Goal: Information Seeking & Learning: Stay updated

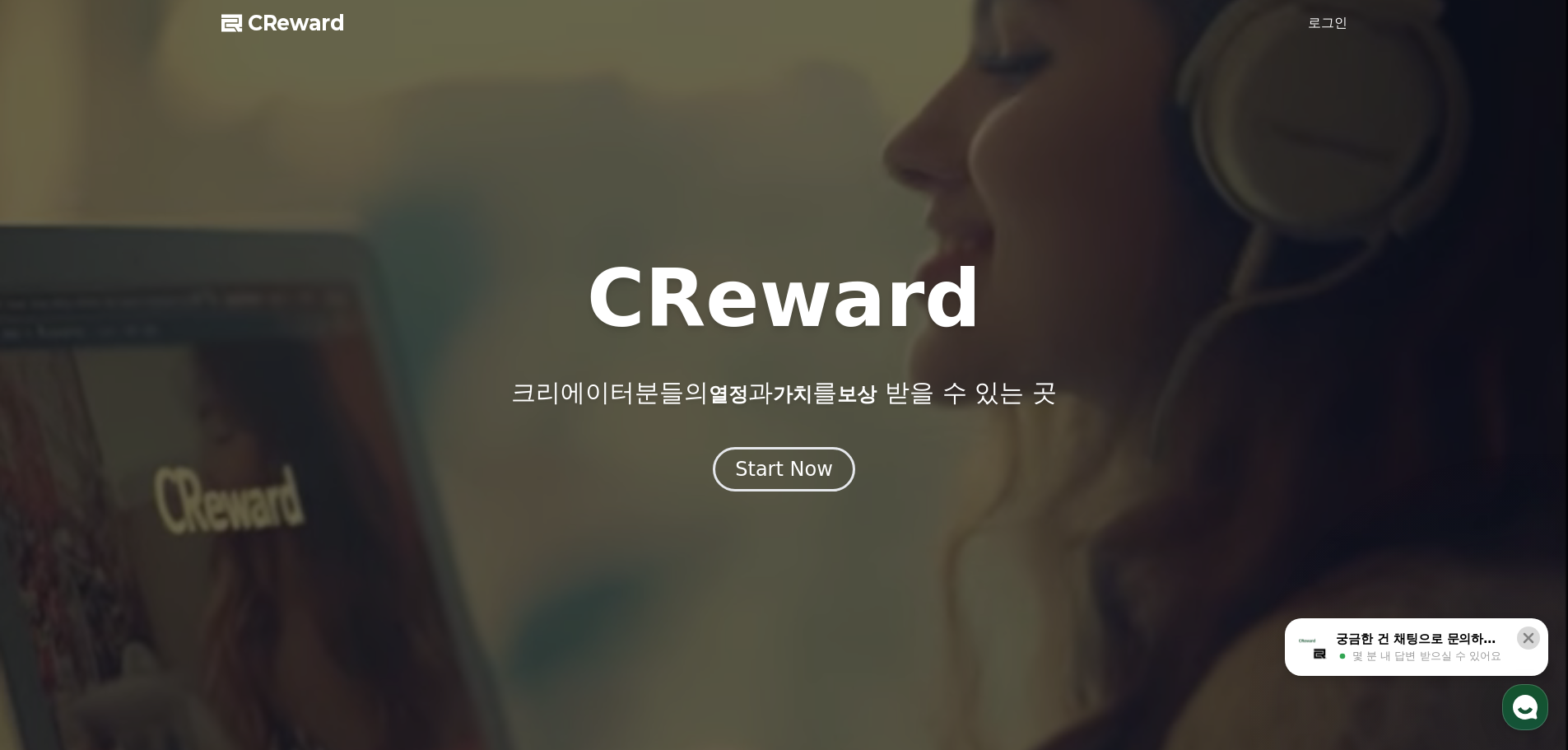
click at [1529, 637] on icon at bounding box center [1528, 639] width 11 height 11
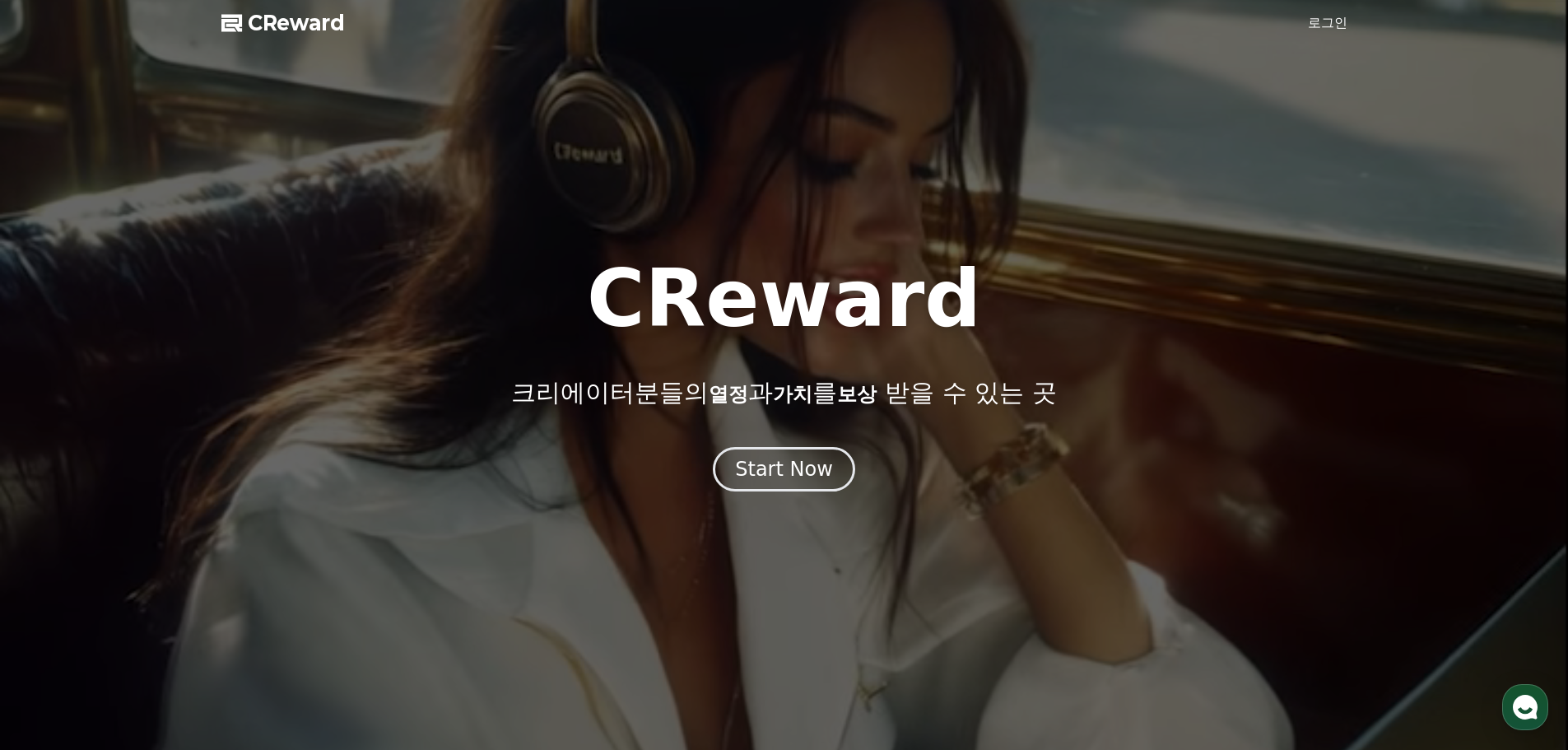
click at [1328, 24] on link "로그인" at bounding box center [1327, 23] width 40 height 19
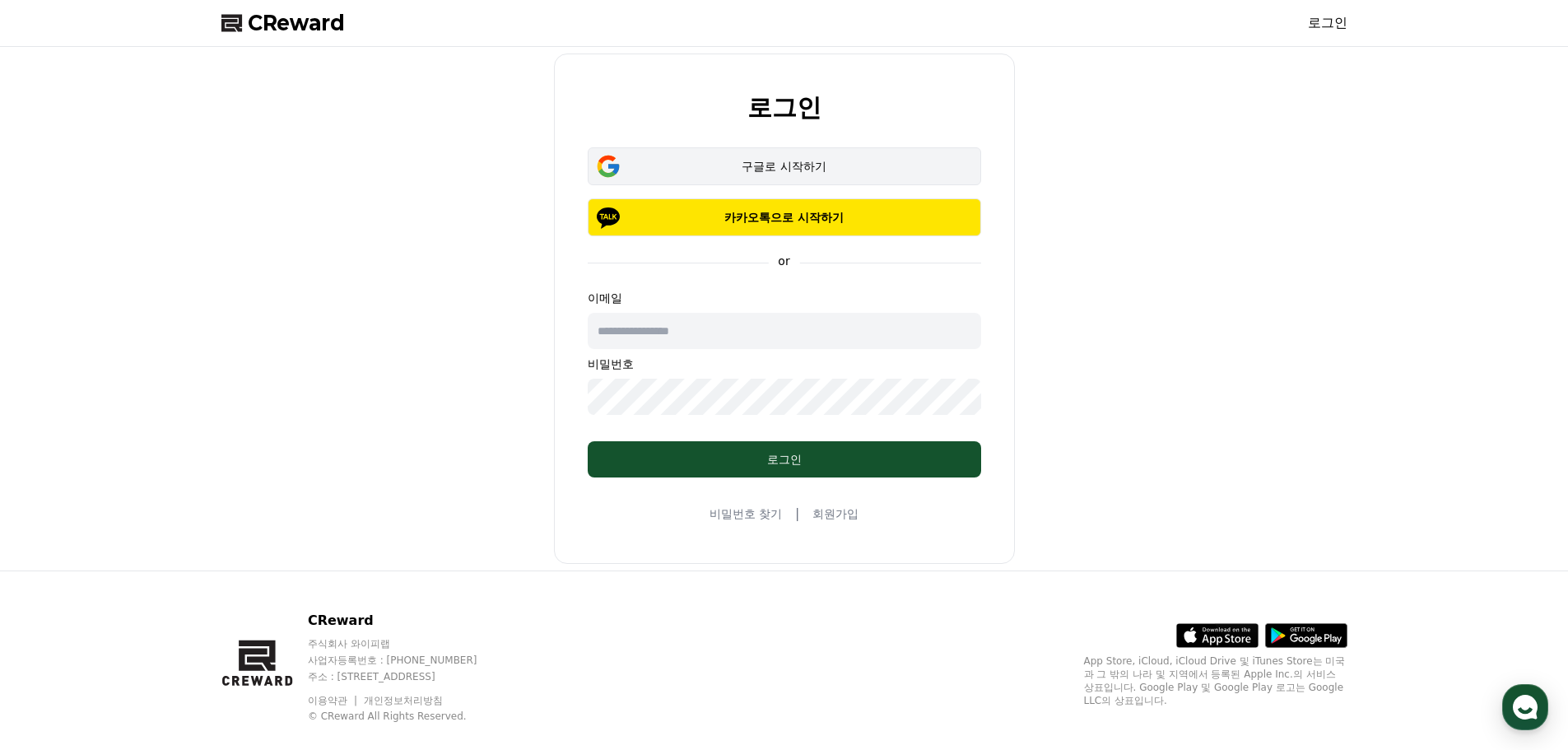
click at [798, 163] on div "구글로 시작하기" at bounding box center [784, 166] width 345 height 17
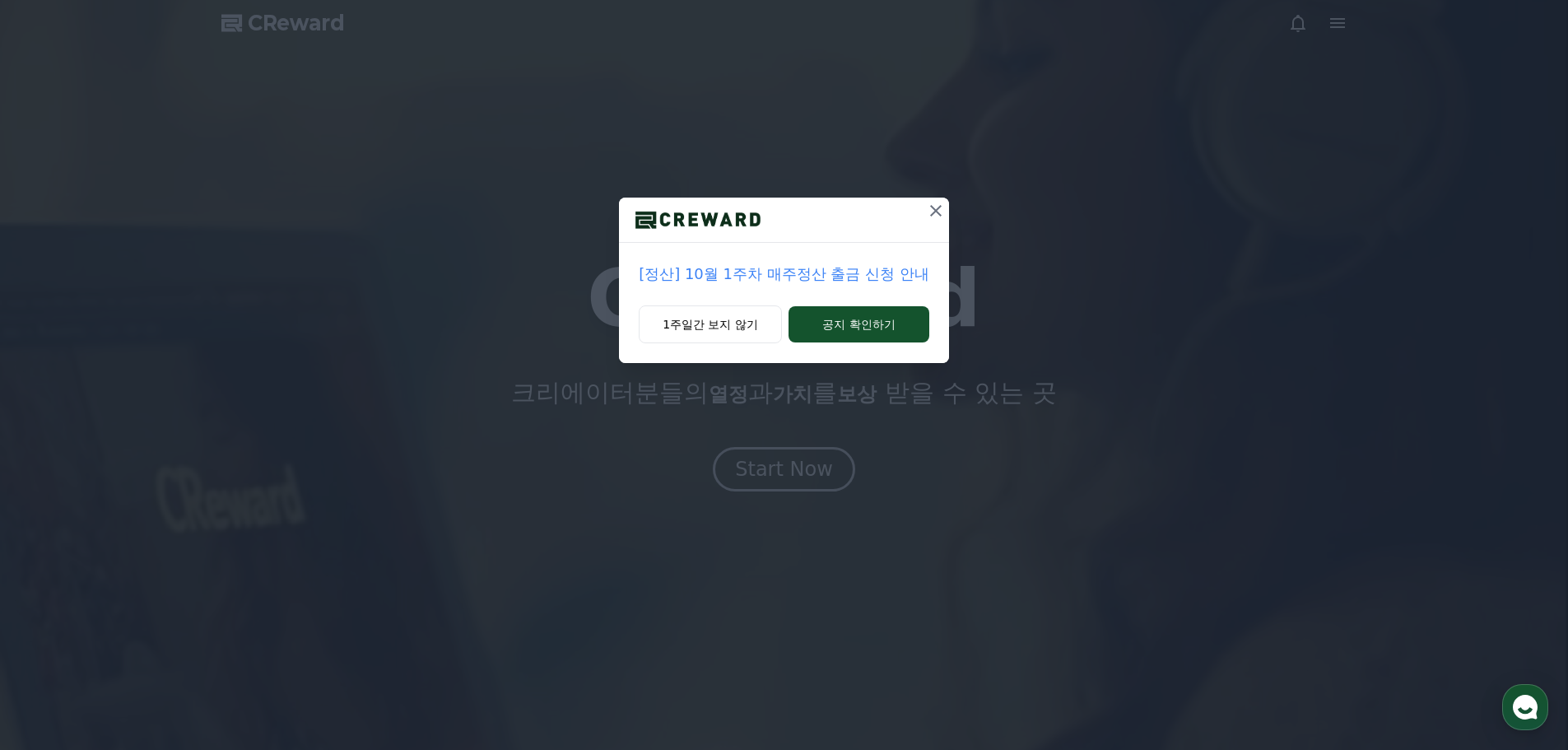
click at [714, 275] on p "[정산] 10월 1주차 매주정산 출금 신청 안내" at bounding box center [783, 274] width 290 height 23
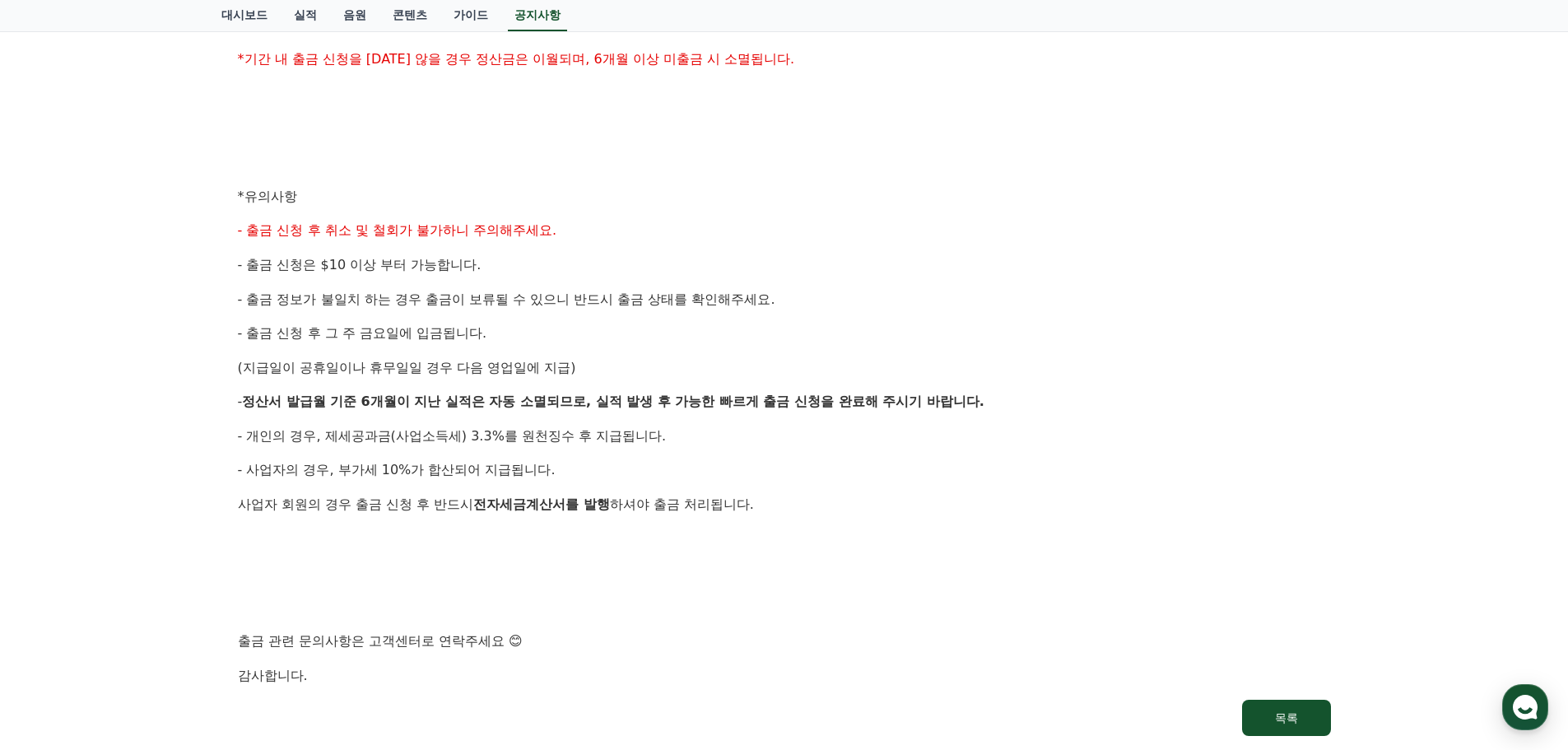
scroll to position [799, 0]
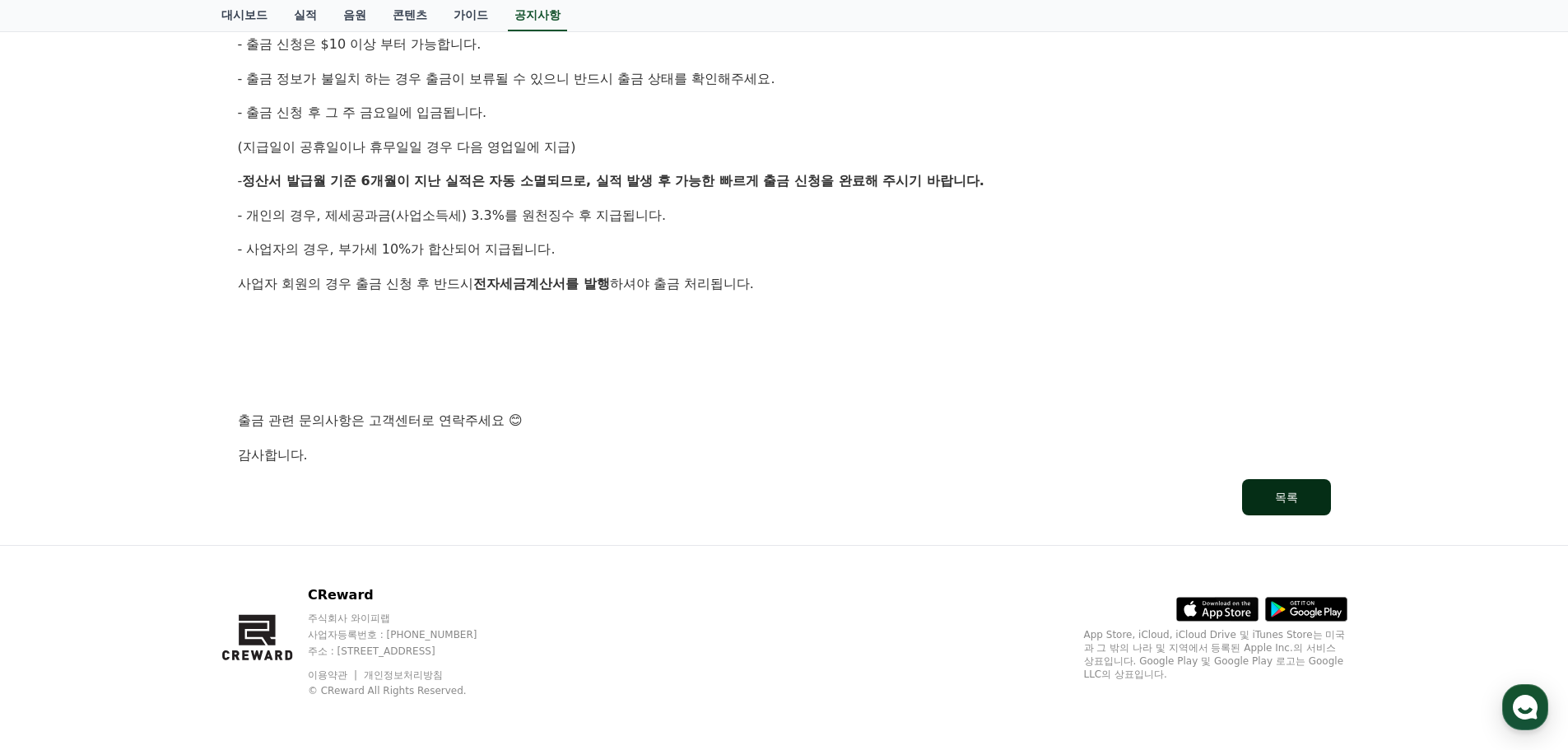
click at [1292, 510] on button "목록" at bounding box center [1285, 496] width 89 height 36
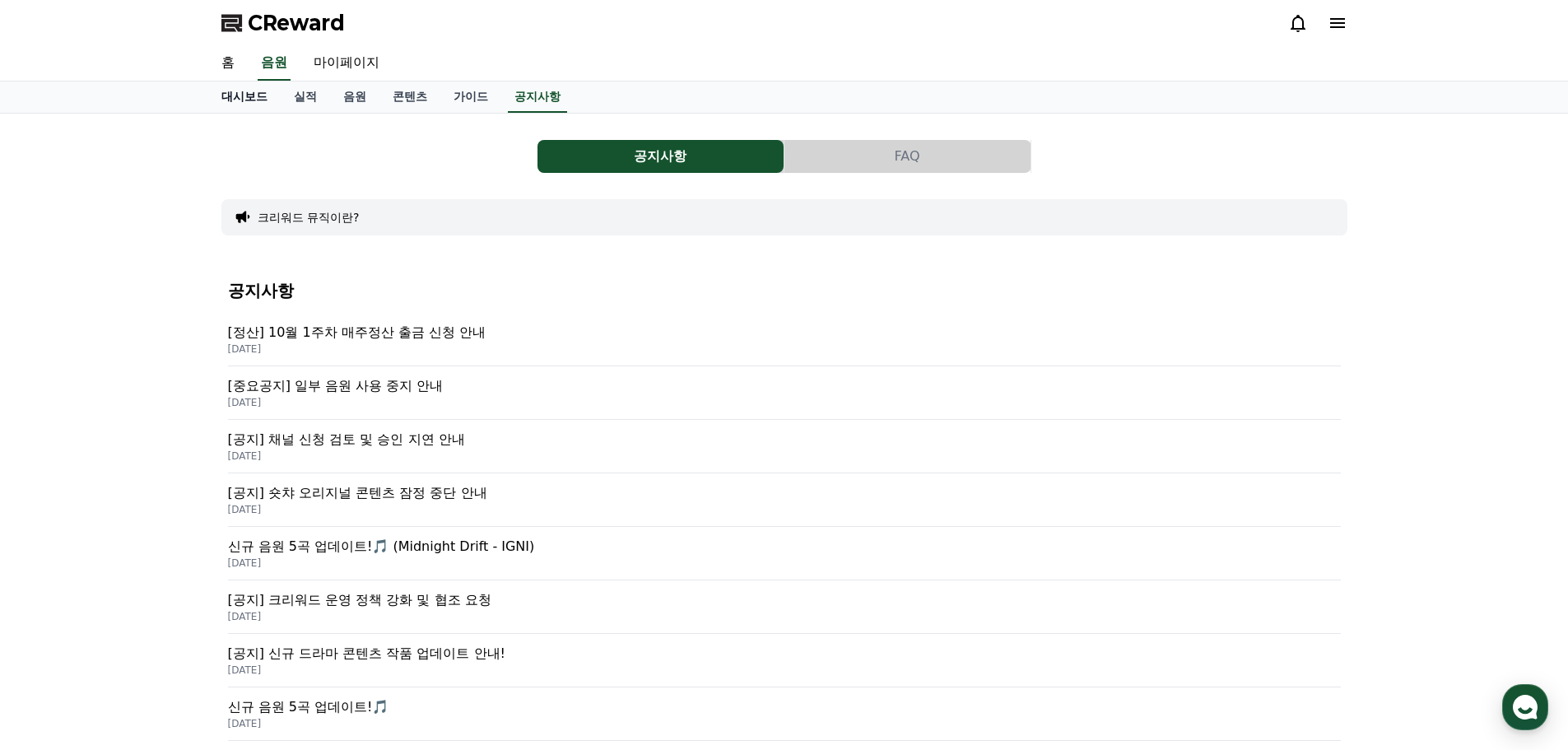
click at [237, 97] on link "대시보드" at bounding box center [245, 96] width 72 height 31
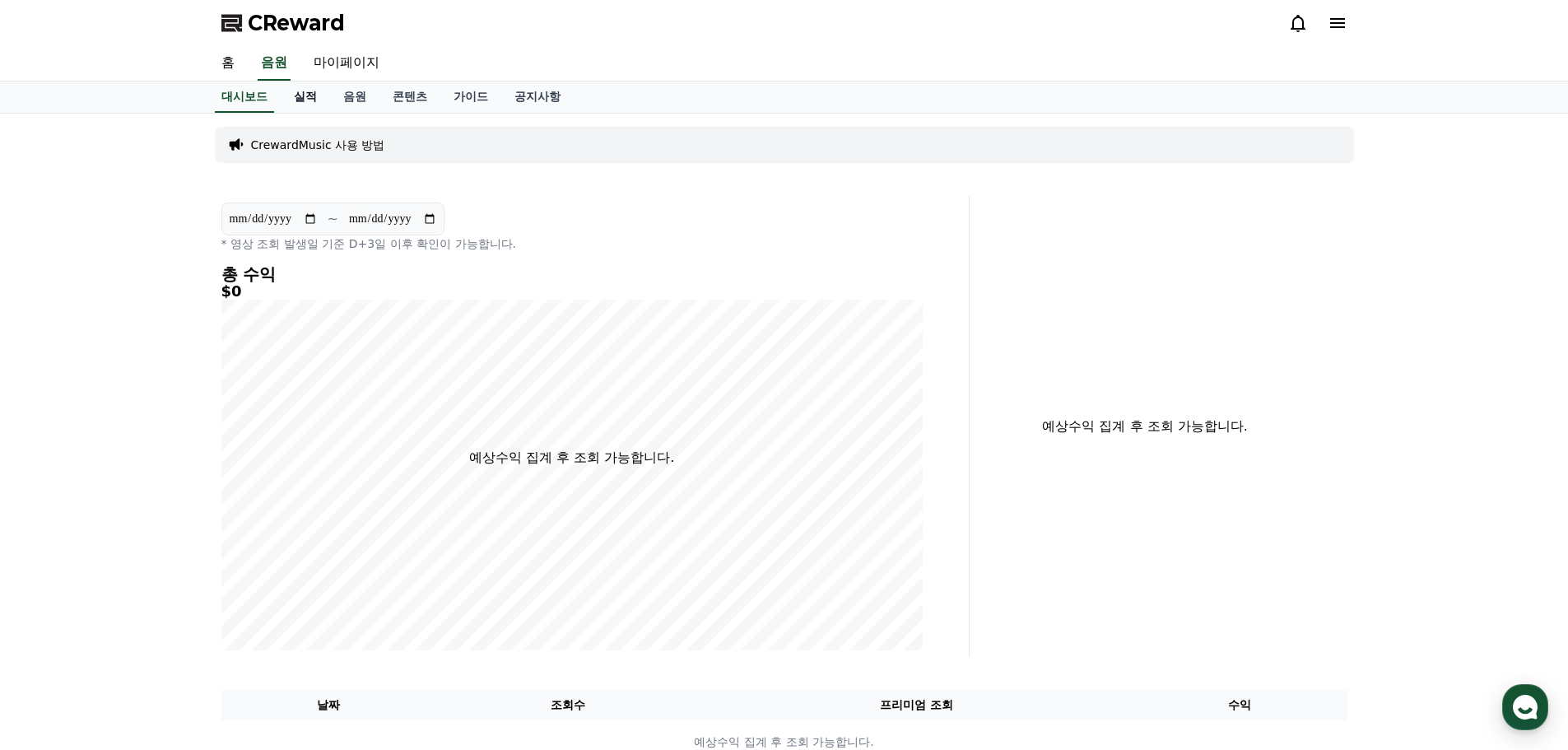
click at [299, 93] on link "실적" at bounding box center [305, 96] width 49 height 31
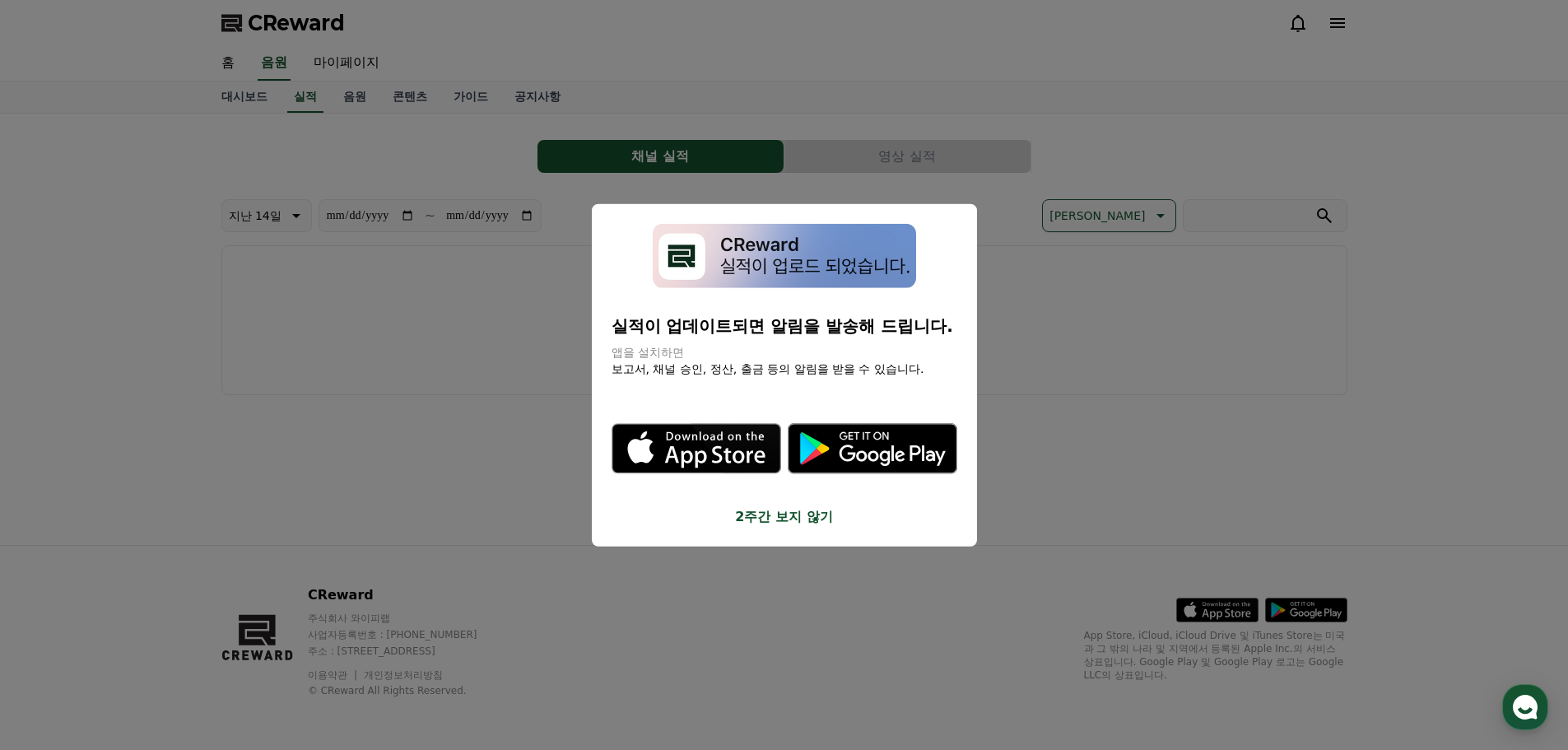
click at [1062, 367] on button "close modal" at bounding box center [784, 375] width 1568 height 750
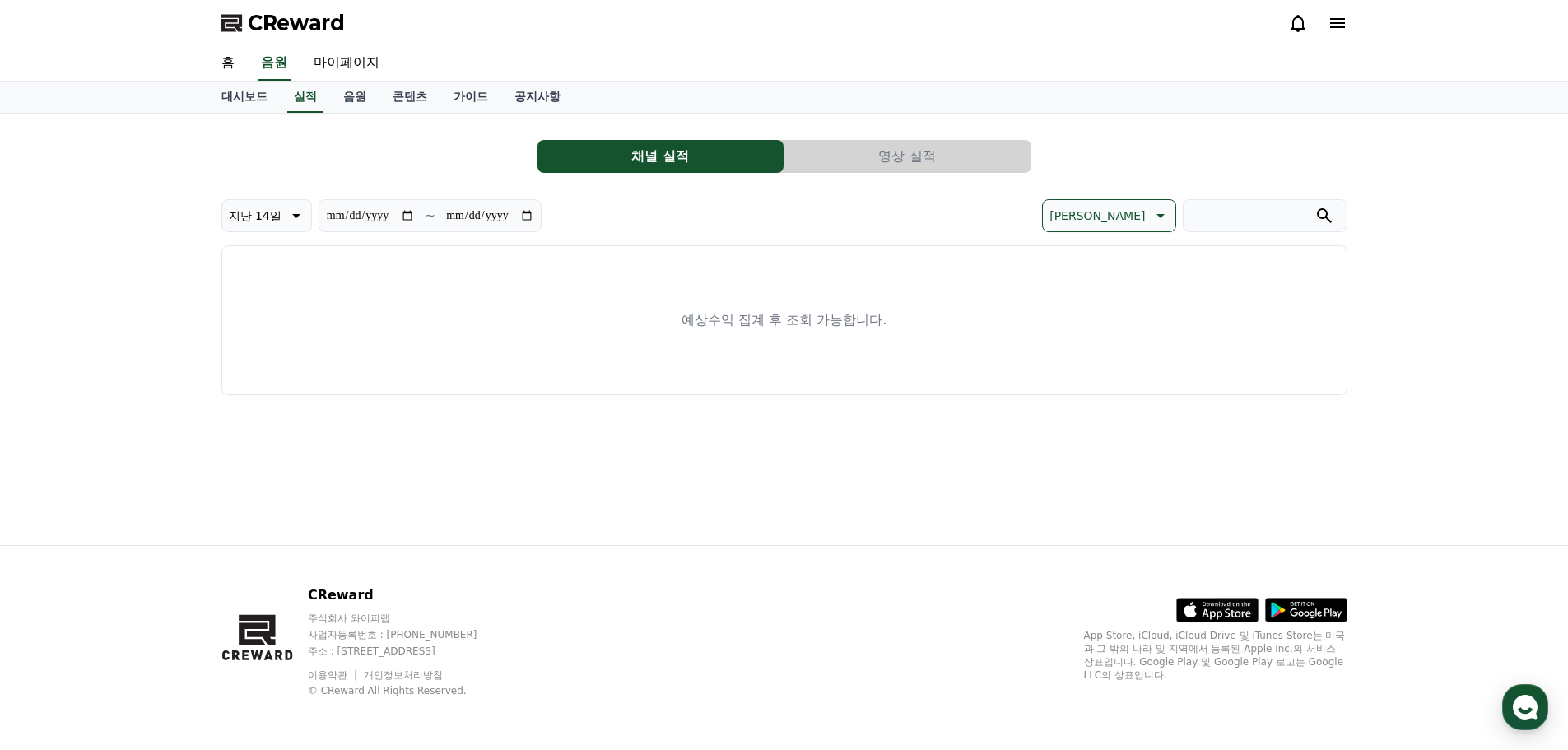
click at [901, 146] on button "영상 실적" at bounding box center [907, 155] width 246 height 33
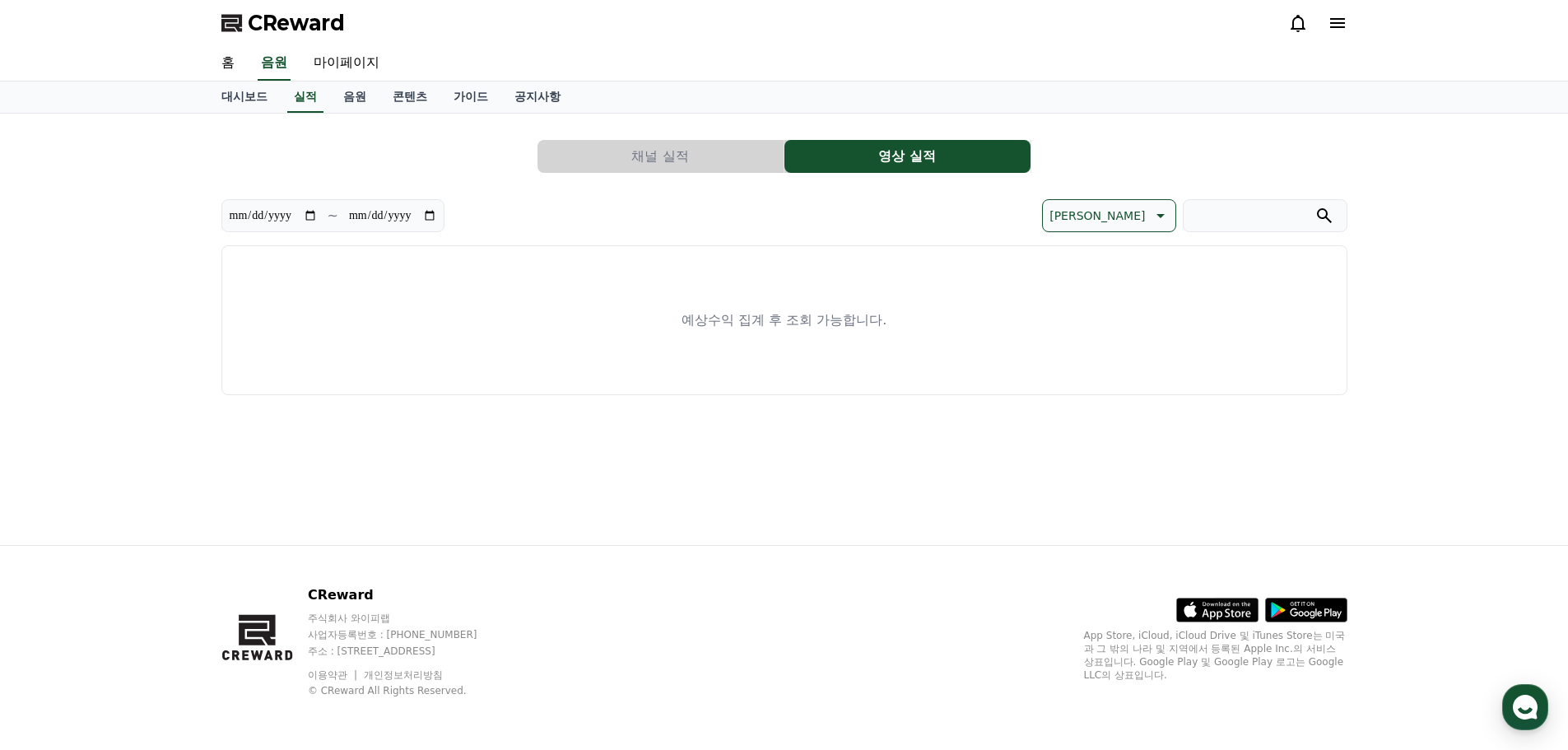
click at [690, 155] on button "채널 실적" at bounding box center [660, 155] width 246 height 33
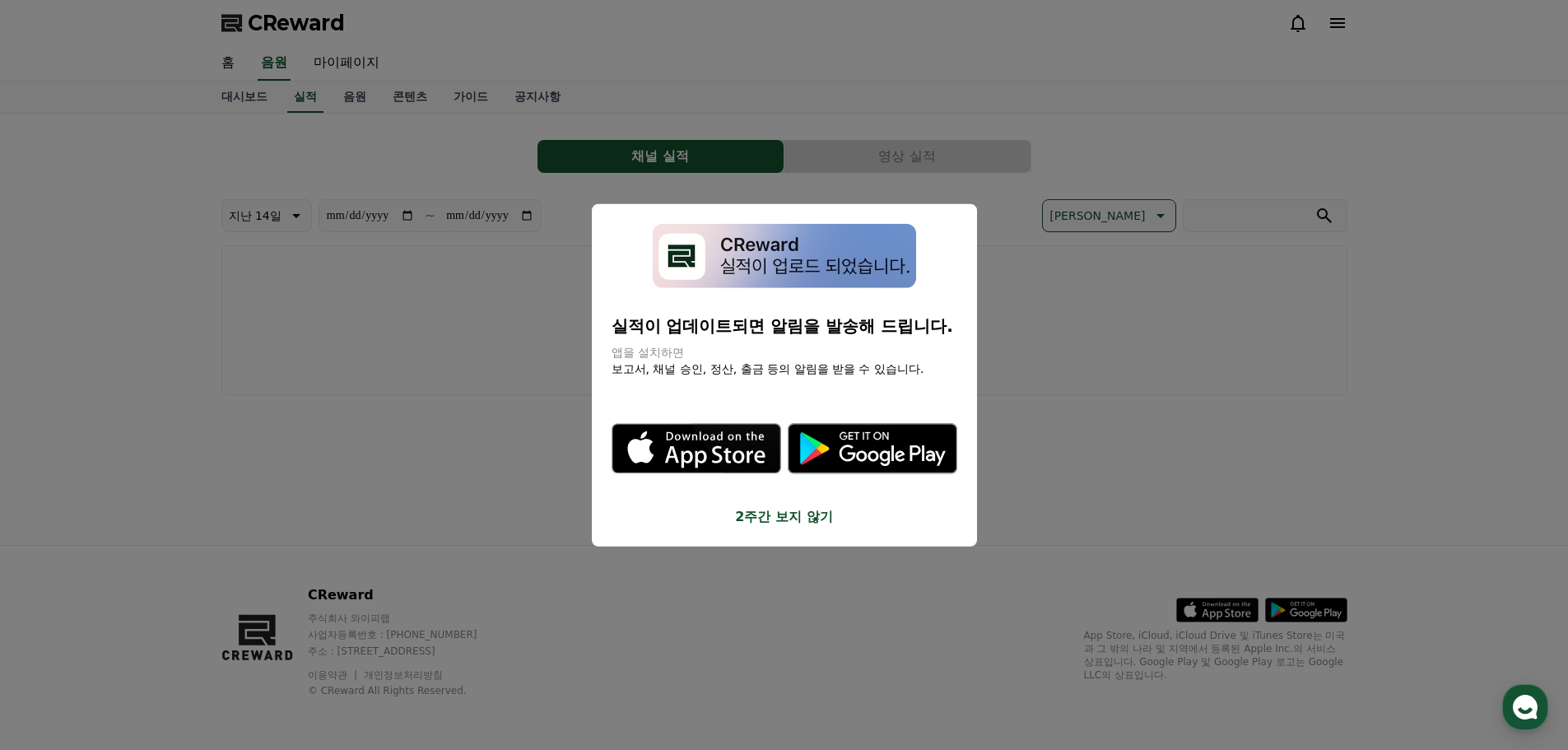
click at [348, 87] on button "close modal" at bounding box center [784, 375] width 1568 height 750
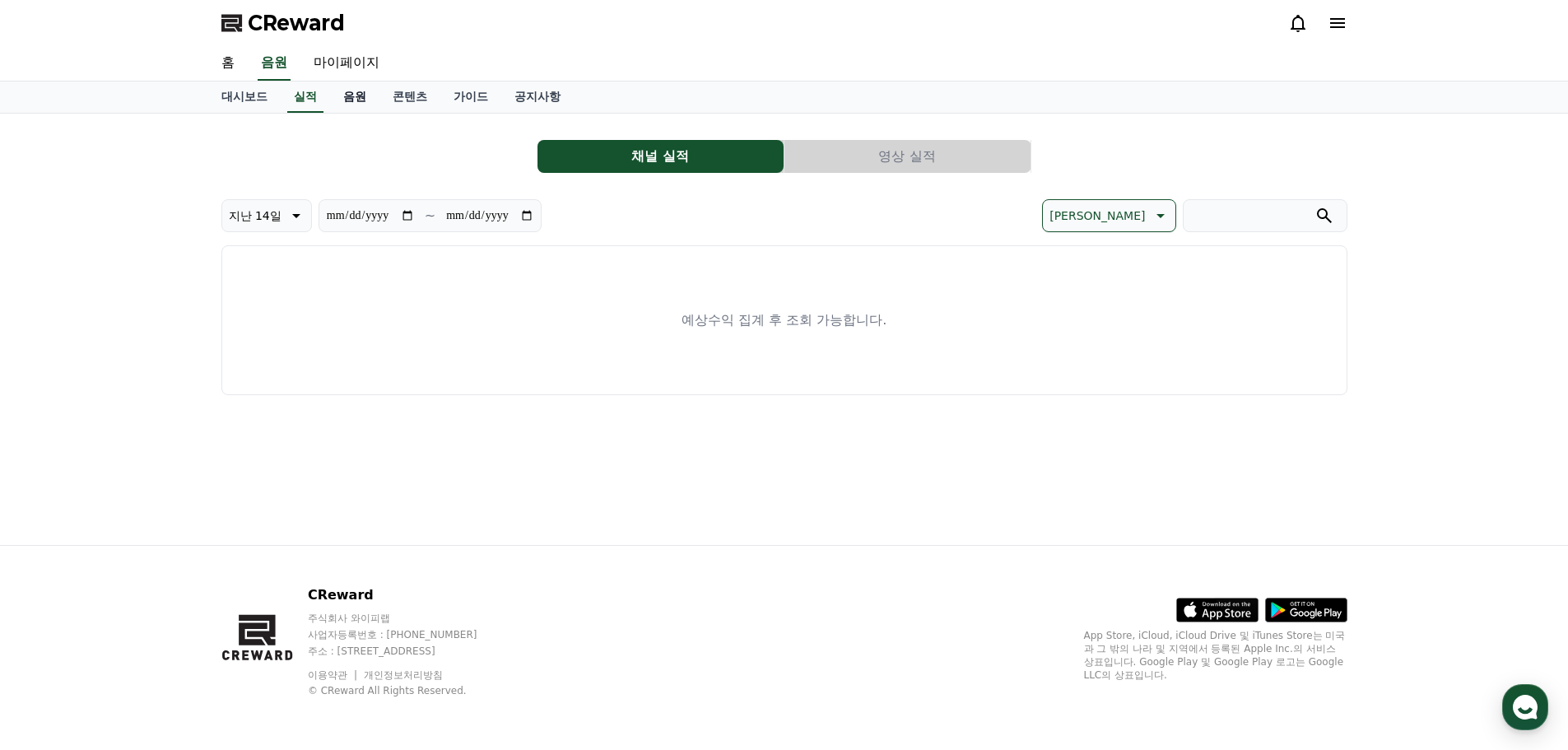
click at [352, 94] on link "음원" at bounding box center [355, 96] width 49 height 31
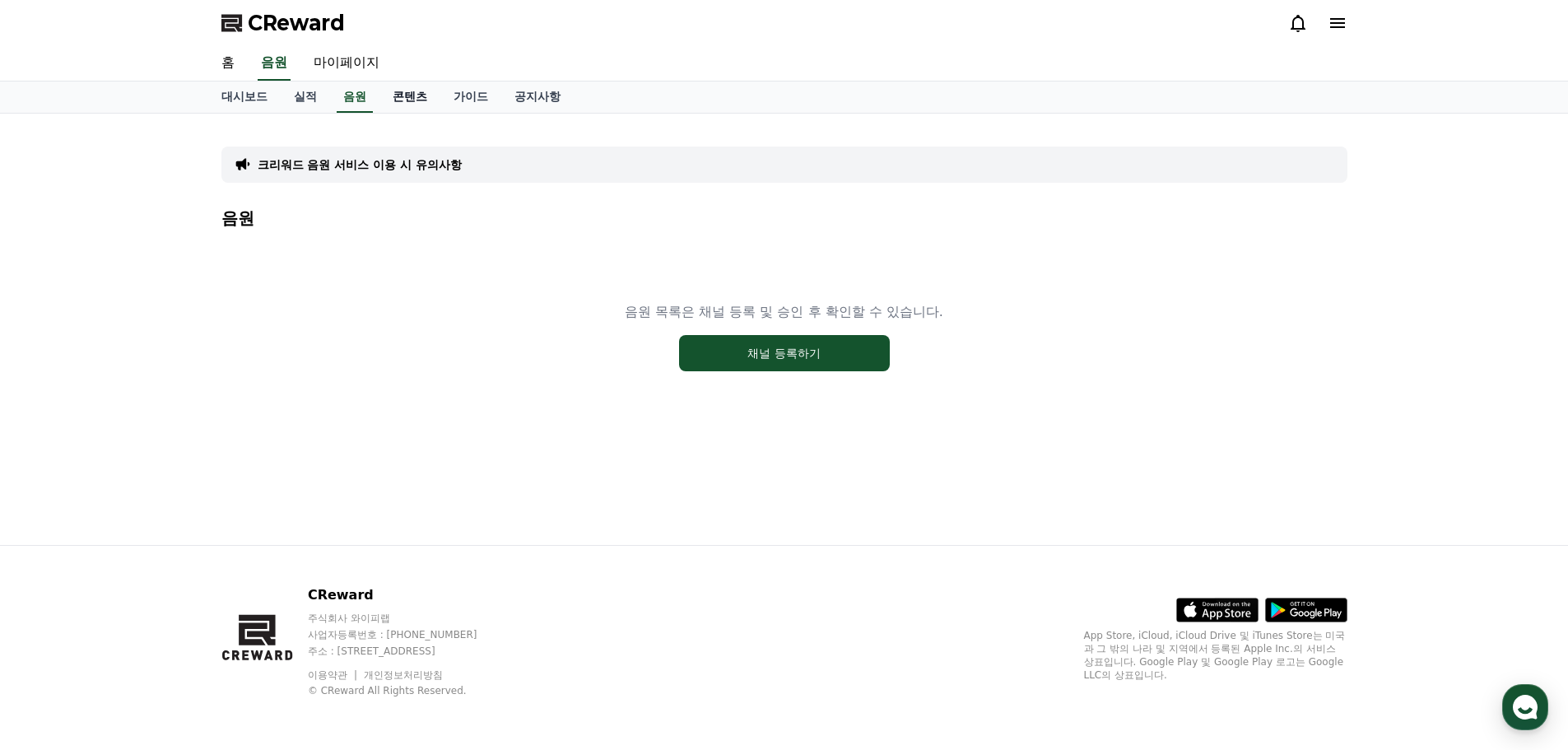
click at [404, 89] on link "콘텐츠" at bounding box center [410, 96] width 61 height 31
click at [466, 96] on link "가이드" at bounding box center [471, 96] width 61 height 31
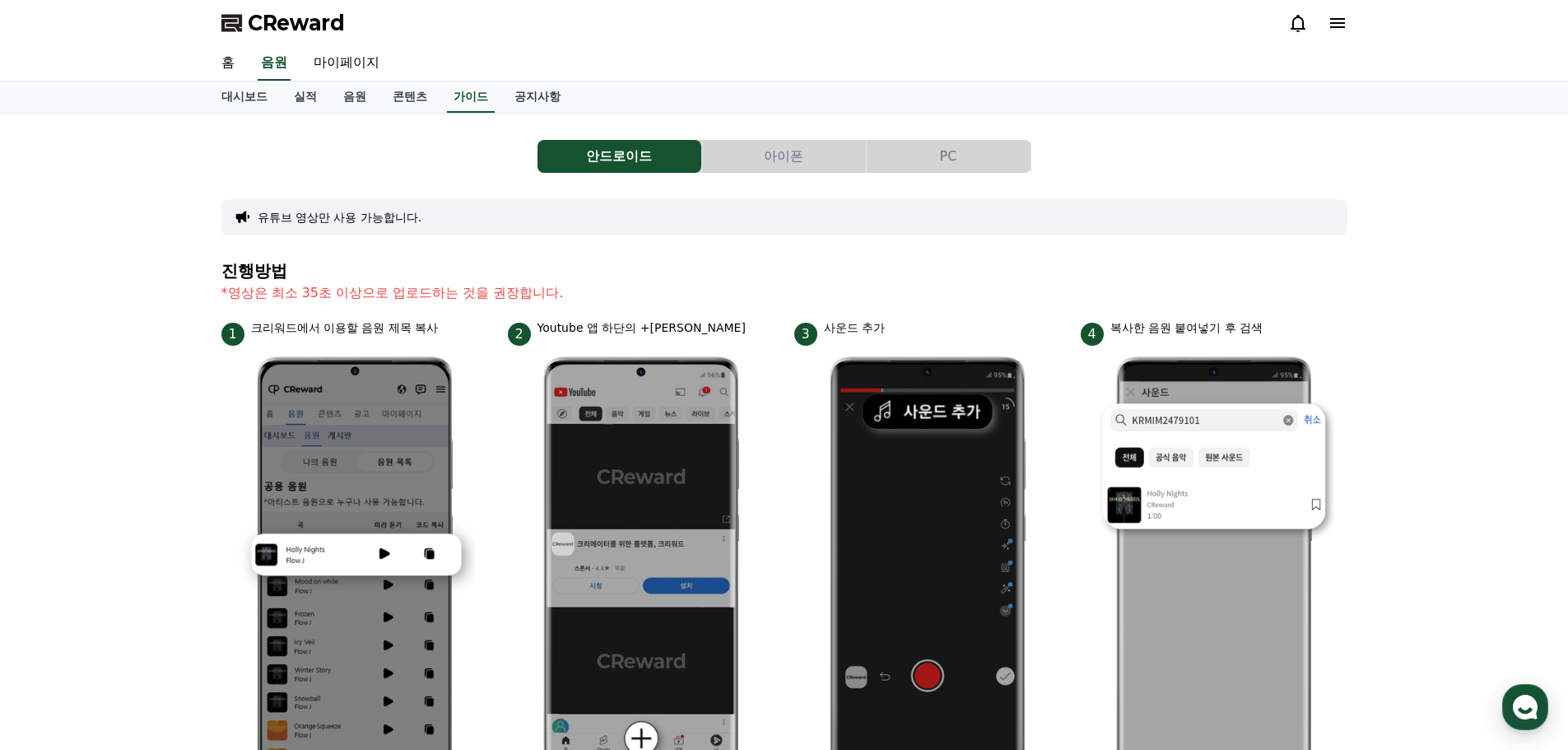
drag, startPoint x: 220, startPoint y: 294, endPoint x: 592, endPoint y: 294, distance: 372.0
click at [592, 294] on div "안드로이드 아이폰 PC 유튜브 영상만 사용 가능합니다. 진행방법 *영상은 최소 35초 이상으로 업로드하는 것을 권장합니다. 1 크리워드에서 이…" at bounding box center [784, 716] width 1139 height 1191
click at [628, 285] on p "*영상은 최소 35초 이상으로 업로드하는 것을 권장합니다." at bounding box center [784, 293] width 1126 height 19
click at [528, 94] on link "공지사항" at bounding box center [538, 96] width 72 height 31
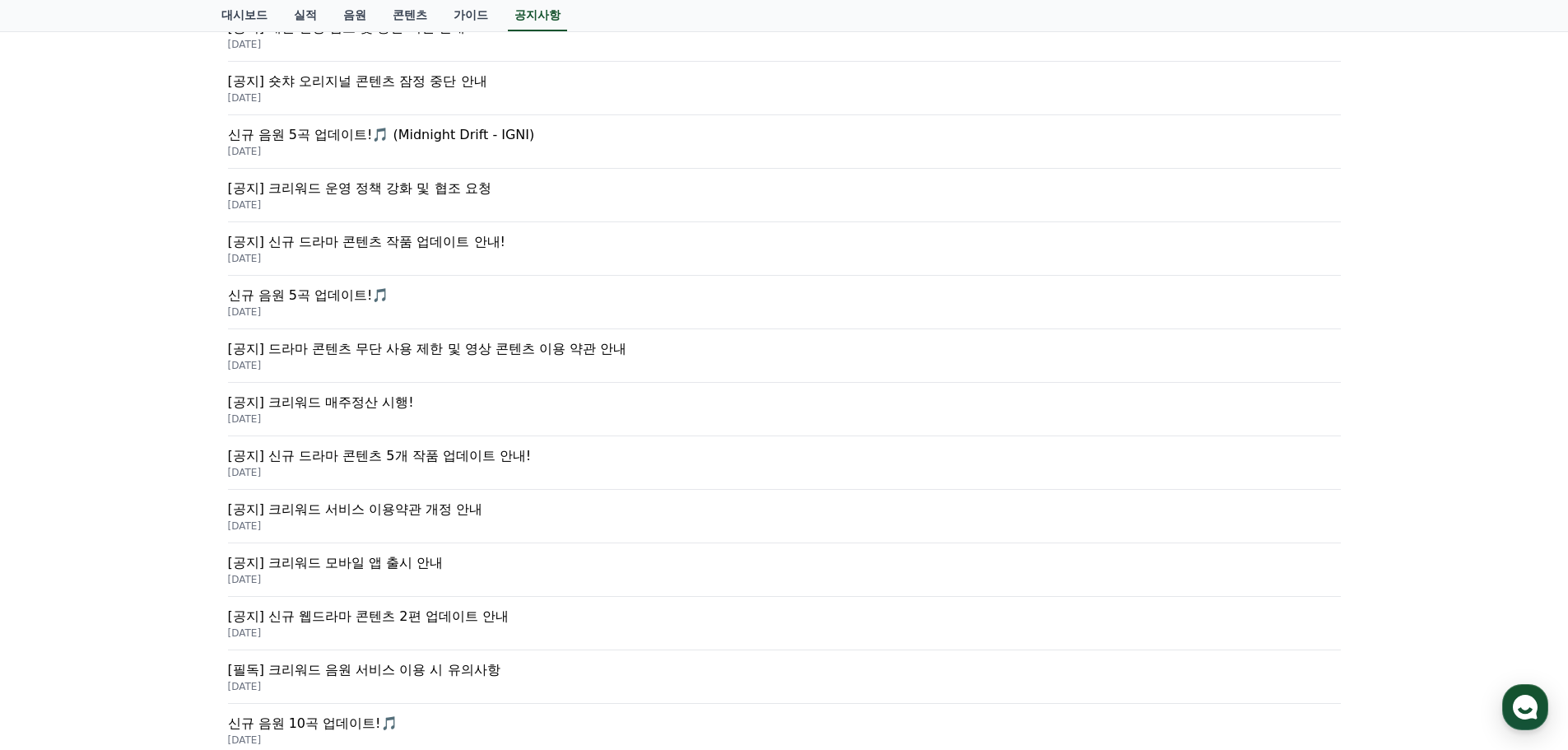
scroll to position [330, 0]
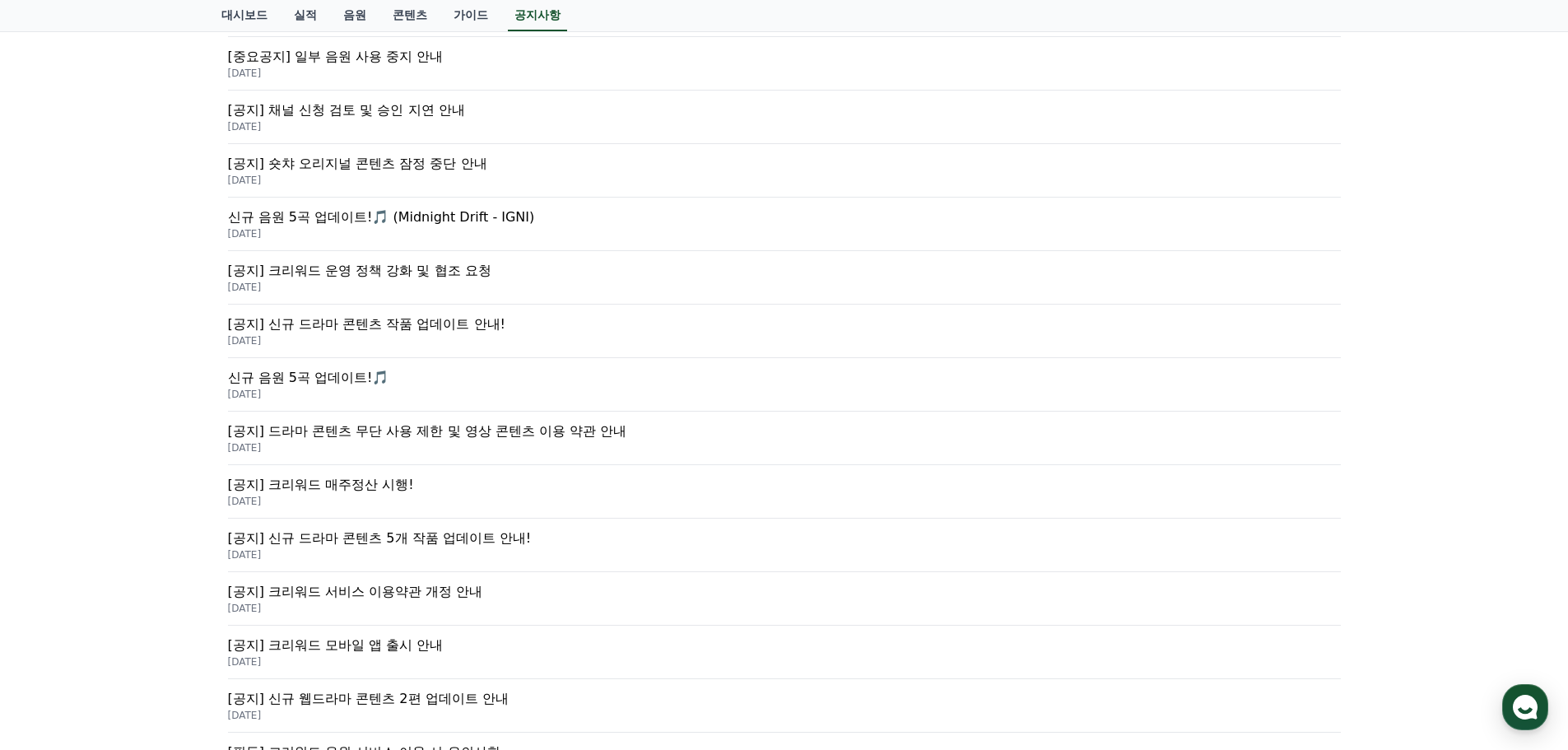
click at [361, 269] on p "[공지] 크리워드 운영 정책 강화 및 협조 요청" at bounding box center [784, 270] width 1112 height 19
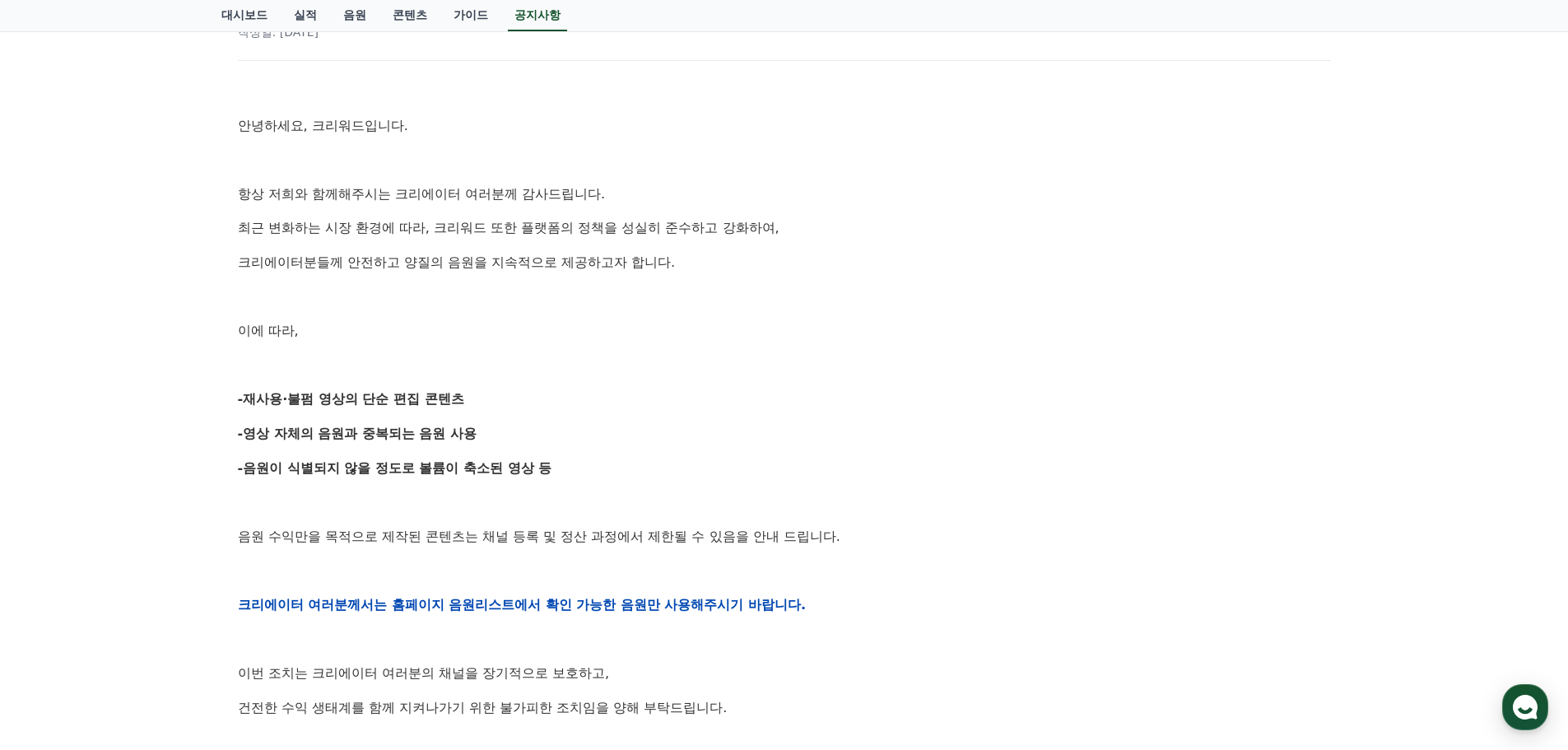
scroll to position [247, 0]
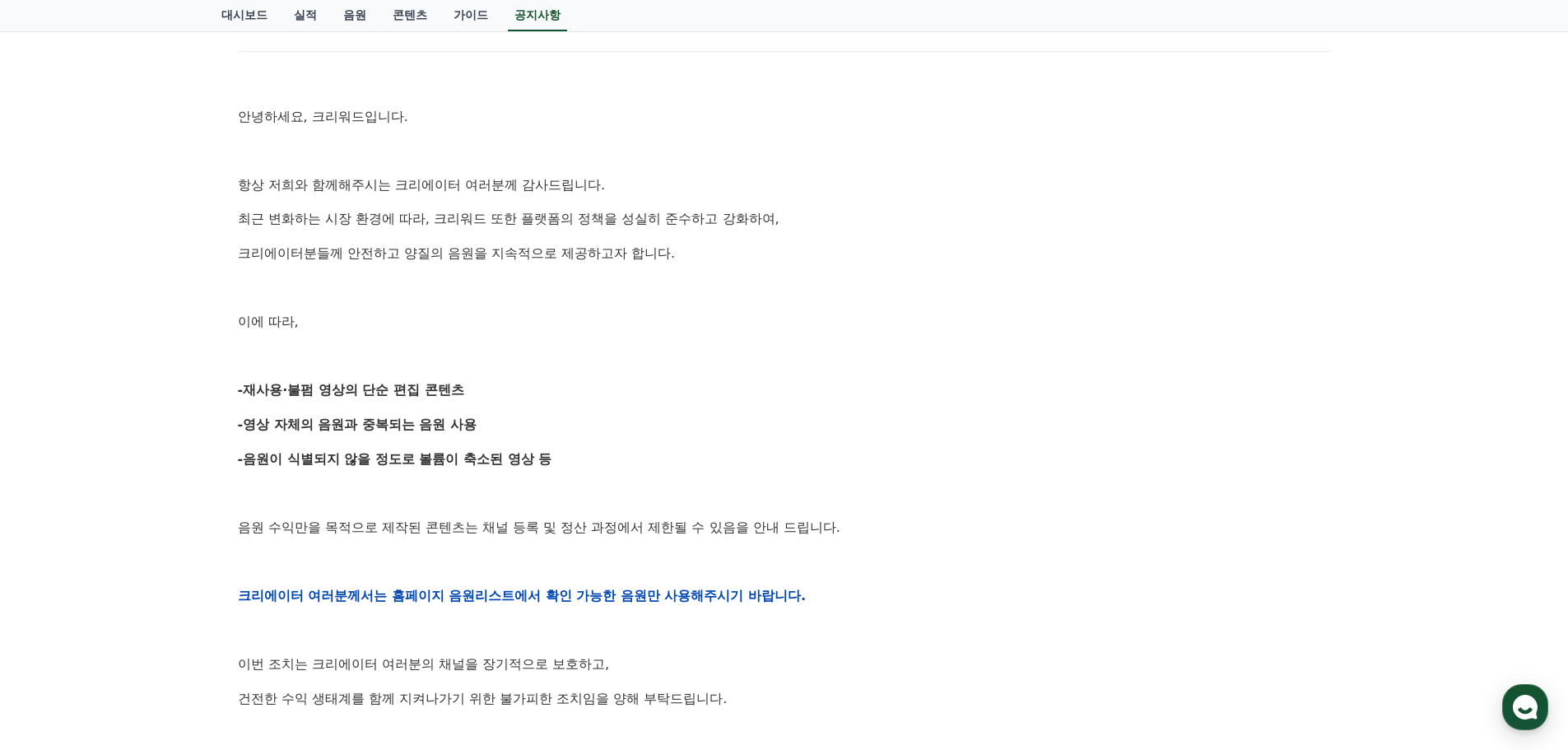
drag, startPoint x: 493, startPoint y: 392, endPoint x: 511, endPoint y: 392, distance: 18.0
click at [510, 392] on p "-재사용·불펌 영상의 단순 편집 콘텐츠" at bounding box center [784, 390] width 1093 height 21
drag, startPoint x: 260, startPoint y: 426, endPoint x: 558, endPoint y: 426, distance: 298.0
click at [558, 426] on p "-영상 자체의 음원과 중복되는 음원 사용" at bounding box center [784, 425] width 1093 height 21
drag, startPoint x: 246, startPoint y: 459, endPoint x: 750, endPoint y: 460, distance: 504.0
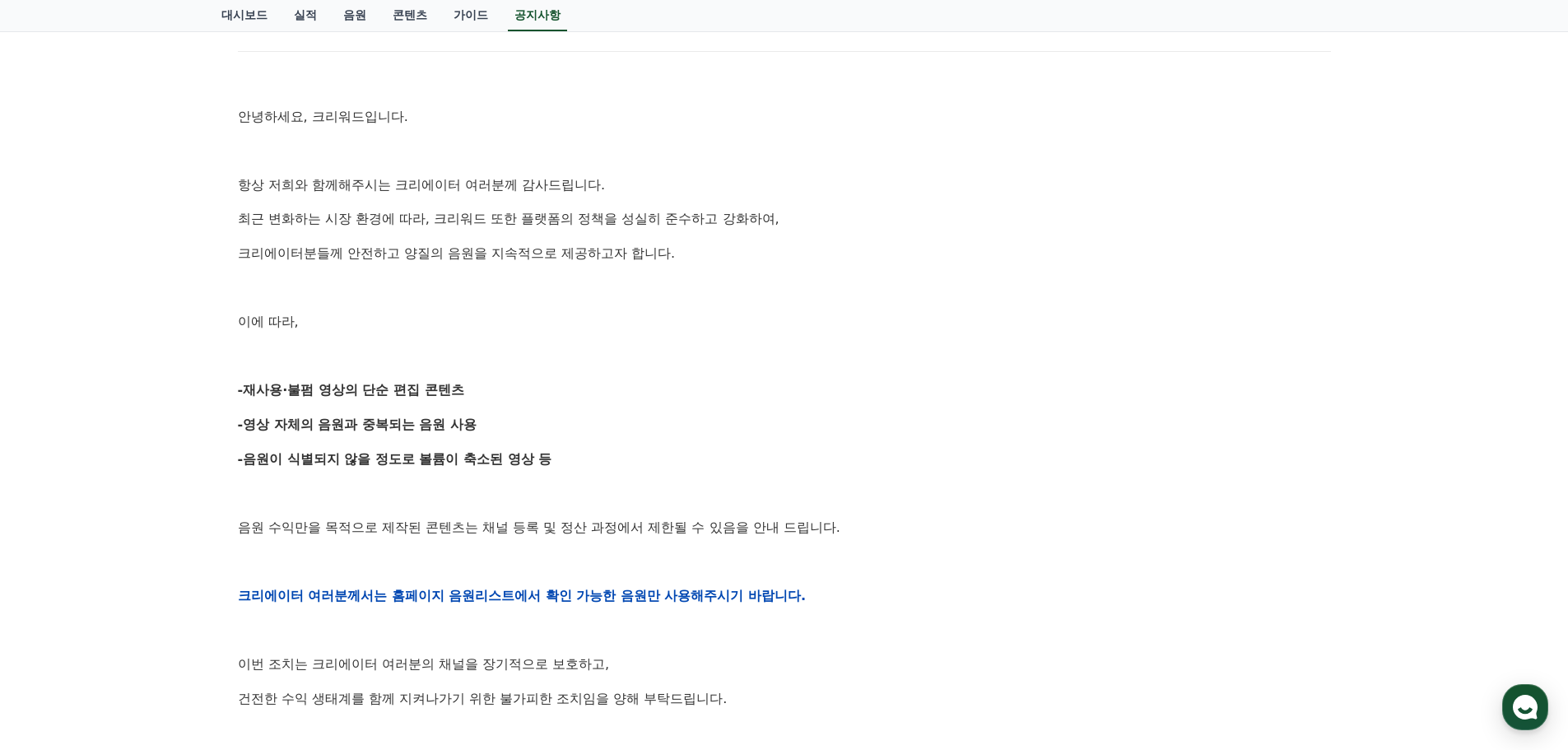
click at [750, 459] on p "-음원이 식별되지 않을 정도로 볼륨이 축소된 영상 등" at bounding box center [784, 459] width 1093 height 21
drag, startPoint x: 422, startPoint y: 529, endPoint x: 1017, endPoint y: 529, distance: 595.0
click at [1017, 529] on p "음원 수익만을 목적으로 제작된 콘텐츠는 채널 등록 및 정산 과정에서 제한될 수 있음을 안내 드립니다." at bounding box center [784, 527] width 1093 height 21
click at [206, 542] on div "공지사항 FAQ [공지] 크리워드 운영 정책 강화 및 협조 요청 작성일: 2025-09-15 안녕하세요, 크리워드입니다. 항상 저희와 함께해주…" at bounding box center [784, 533] width 1568 height 1332
drag, startPoint x: 335, startPoint y: 532, endPoint x: 900, endPoint y: 536, distance: 565.0
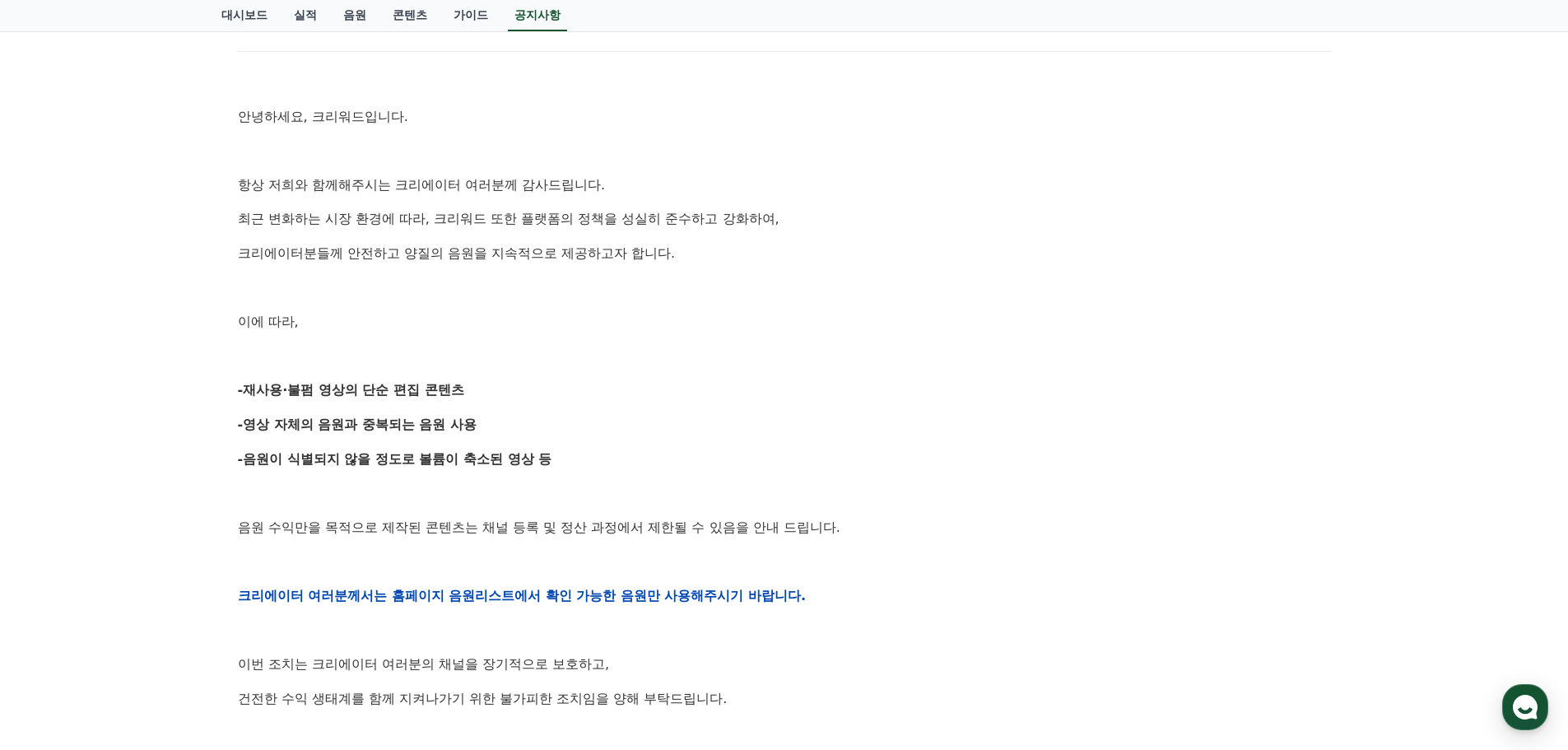
click at [915, 532] on p "음원 수익만을 목적으로 제작된 콘텐츠는 채널 등록 및 정산 과정에서 제한될 수 있음을 안내 드립니다." at bounding box center [784, 527] width 1093 height 21
click at [172, 570] on div "공지사항 FAQ [공지] 크리워드 운영 정책 강화 및 협조 요청 작성일: 2025-09-15 안녕하세요, 크리워드입니다. 항상 저희와 함께해주…" at bounding box center [784, 533] width 1568 height 1332
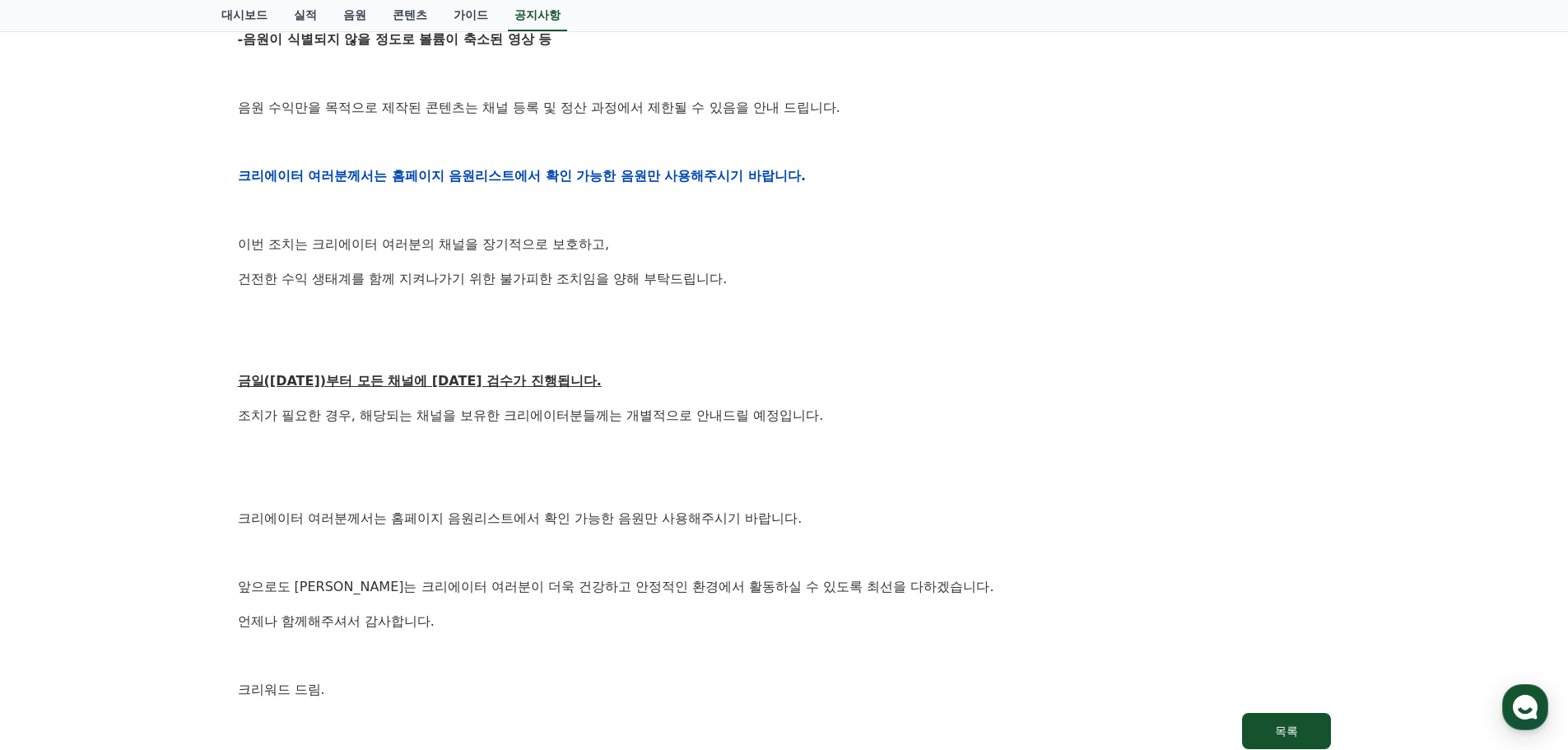
scroll to position [901, 0]
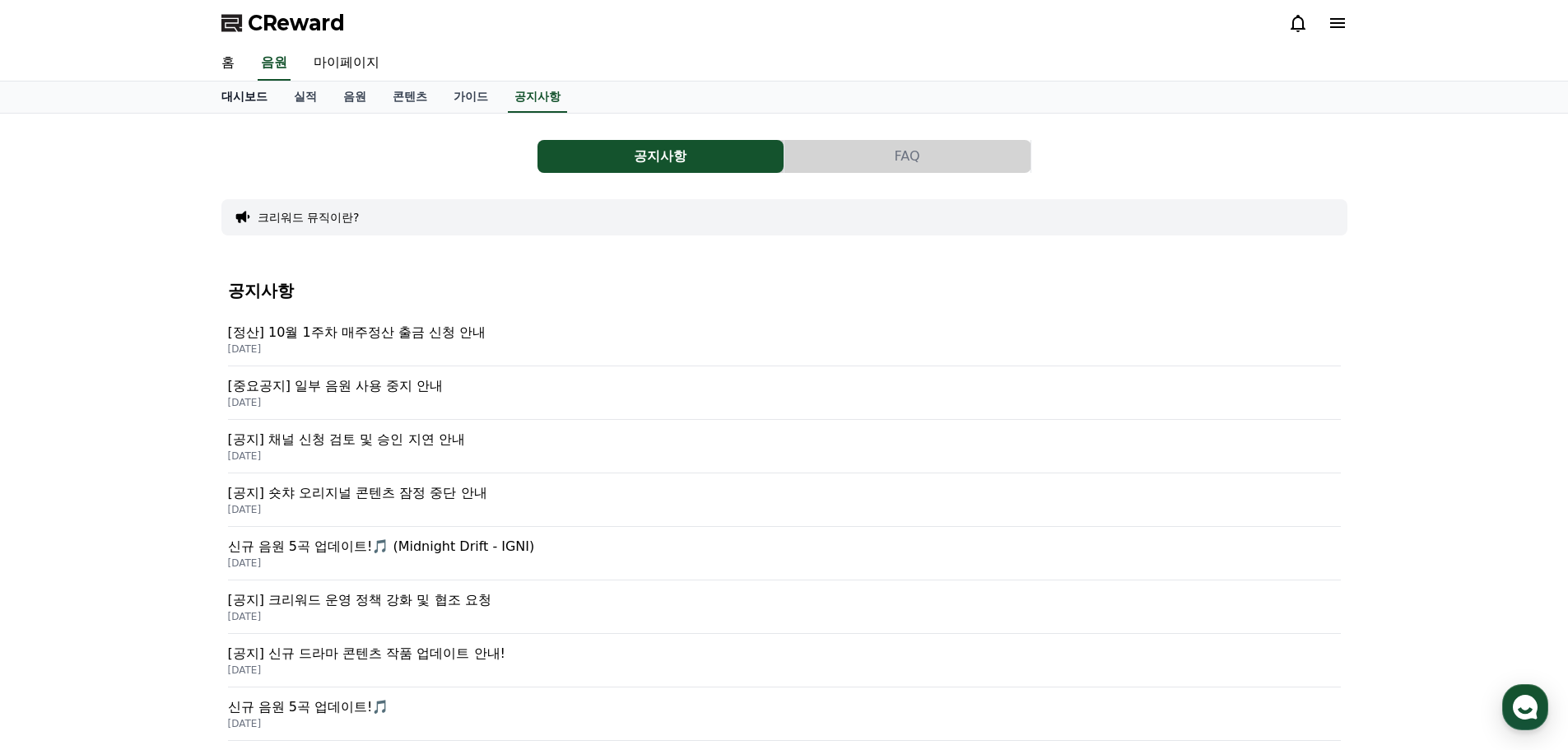
click at [244, 101] on link "대시보드" at bounding box center [245, 96] width 72 height 31
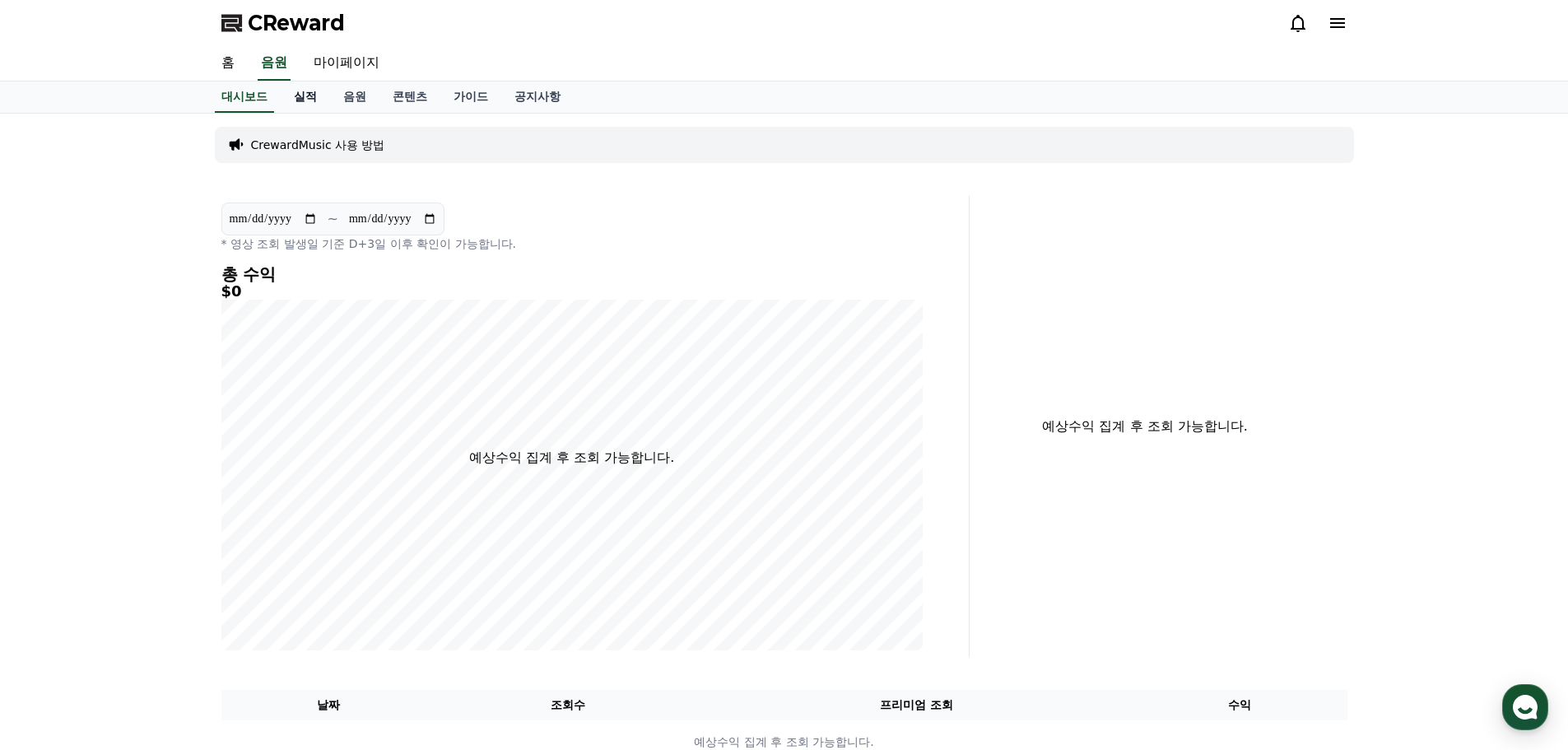
click at [318, 98] on link "실적" at bounding box center [305, 96] width 49 height 31
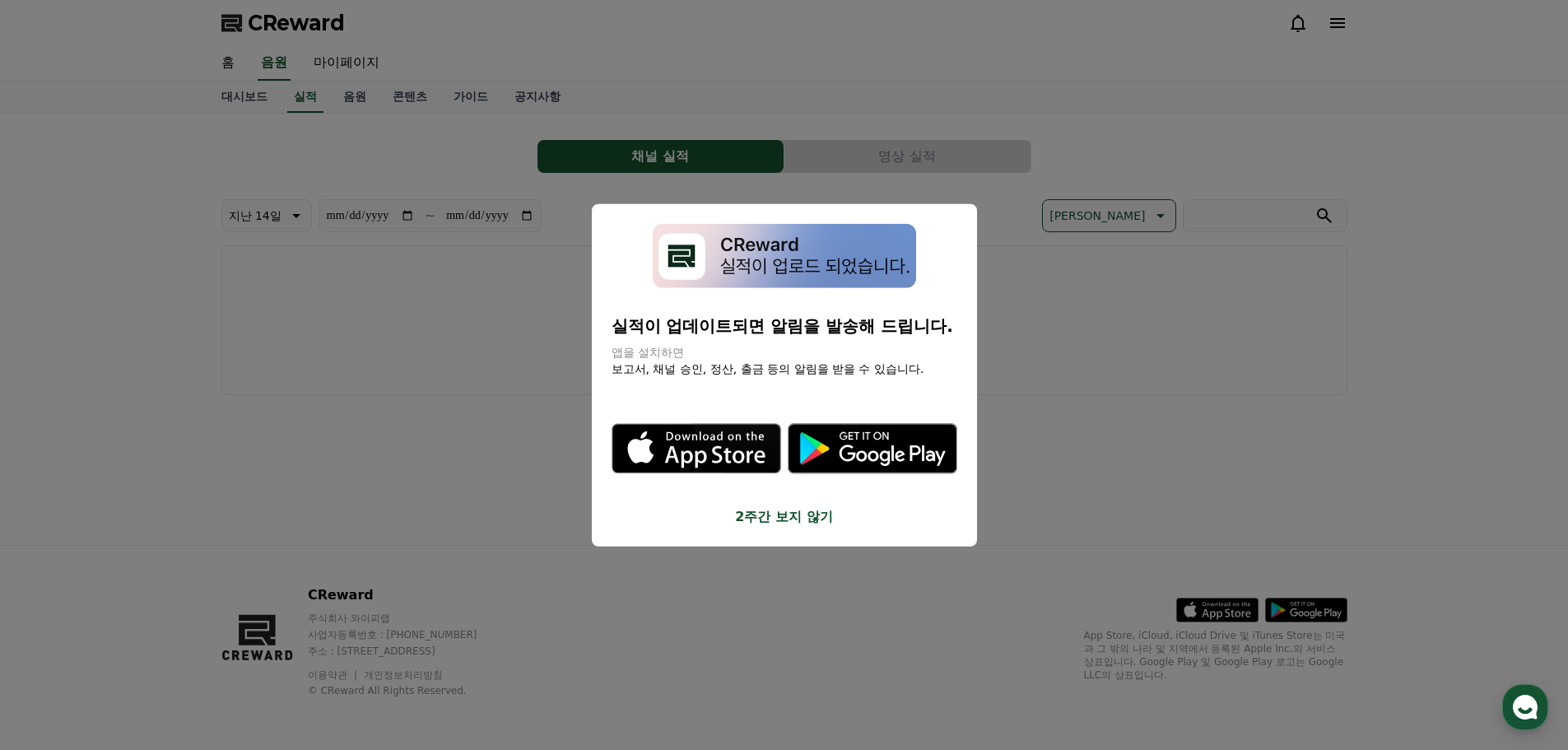
click at [363, 98] on button "close modal" at bounding box center [784, 375] width 1568 height 750
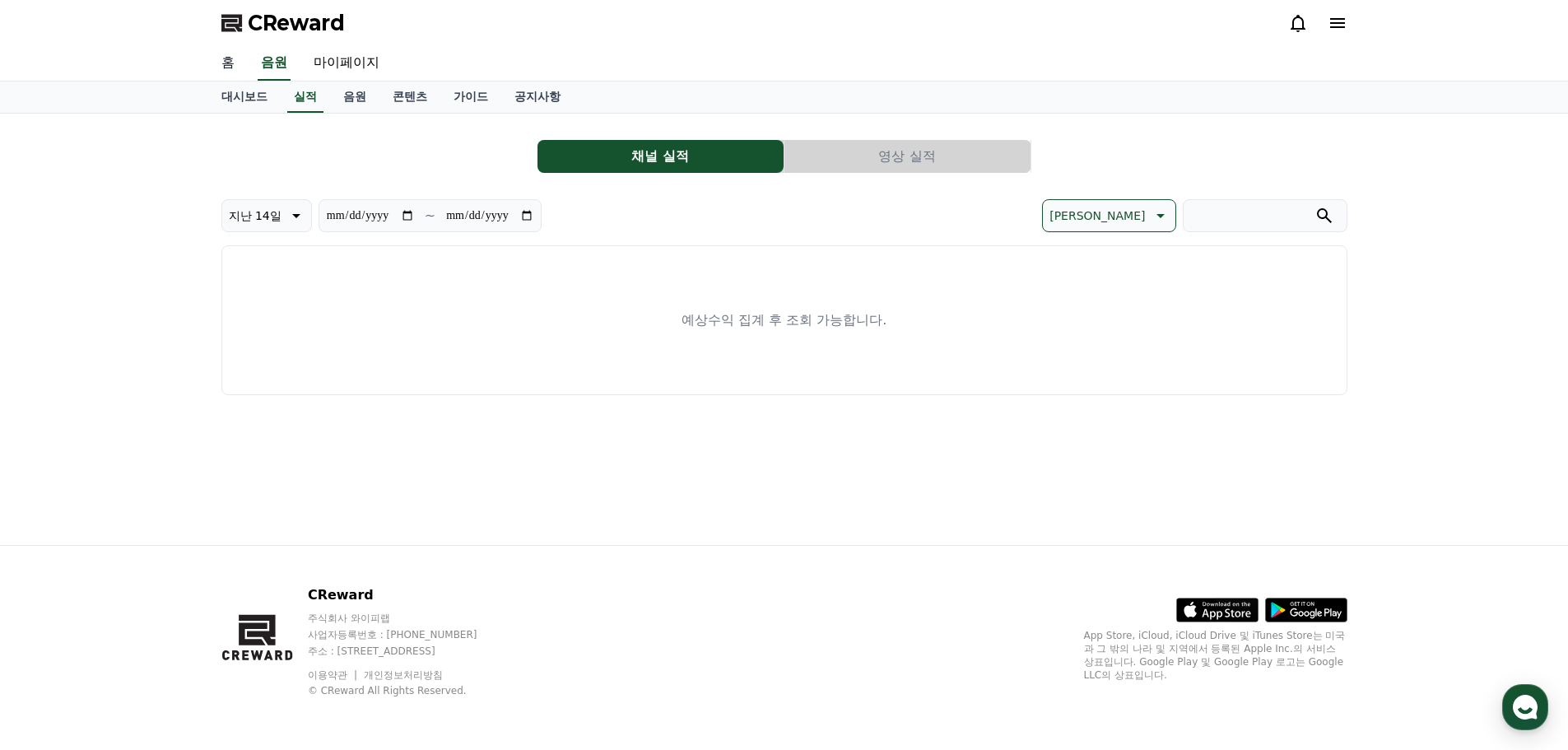
click at [224, 66] on link "홈" at bounding box center [228, 63] width 40 height 34
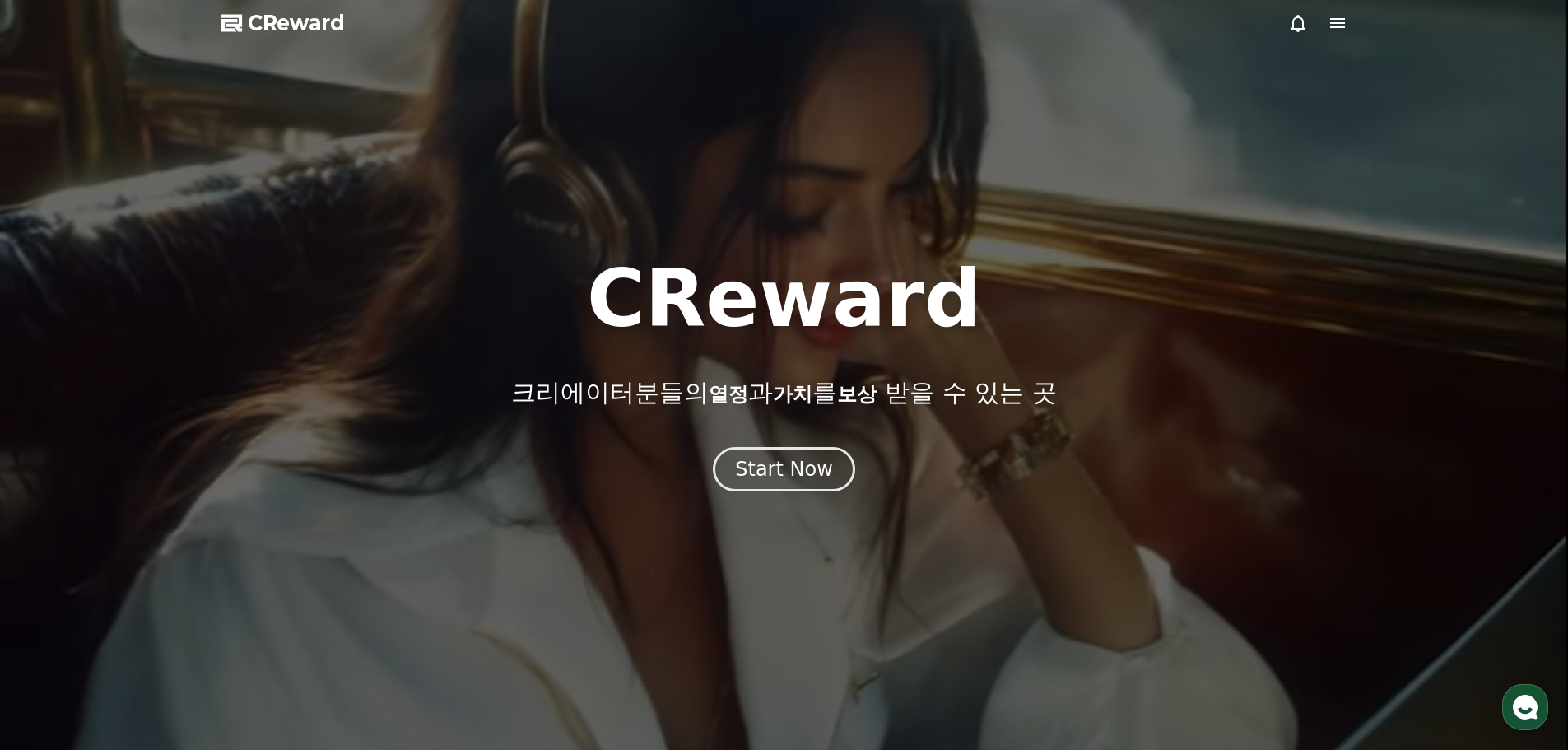
click at [279, 19] on span "CReward" at bounding box center [297, 23] width 97 height 27
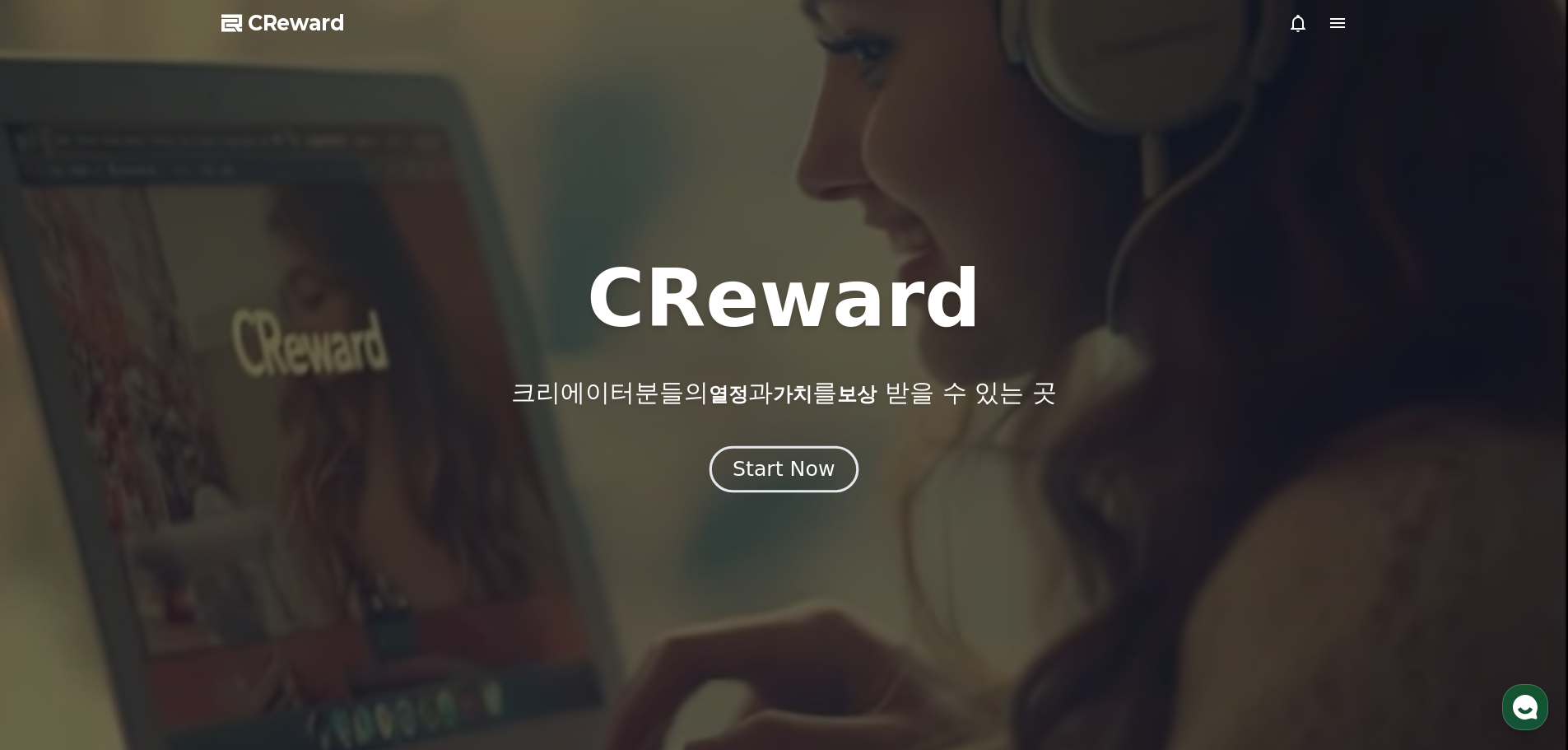
click at [798, 468] on div "Start Now" at bounding box center [784, 469] width 102 height 28
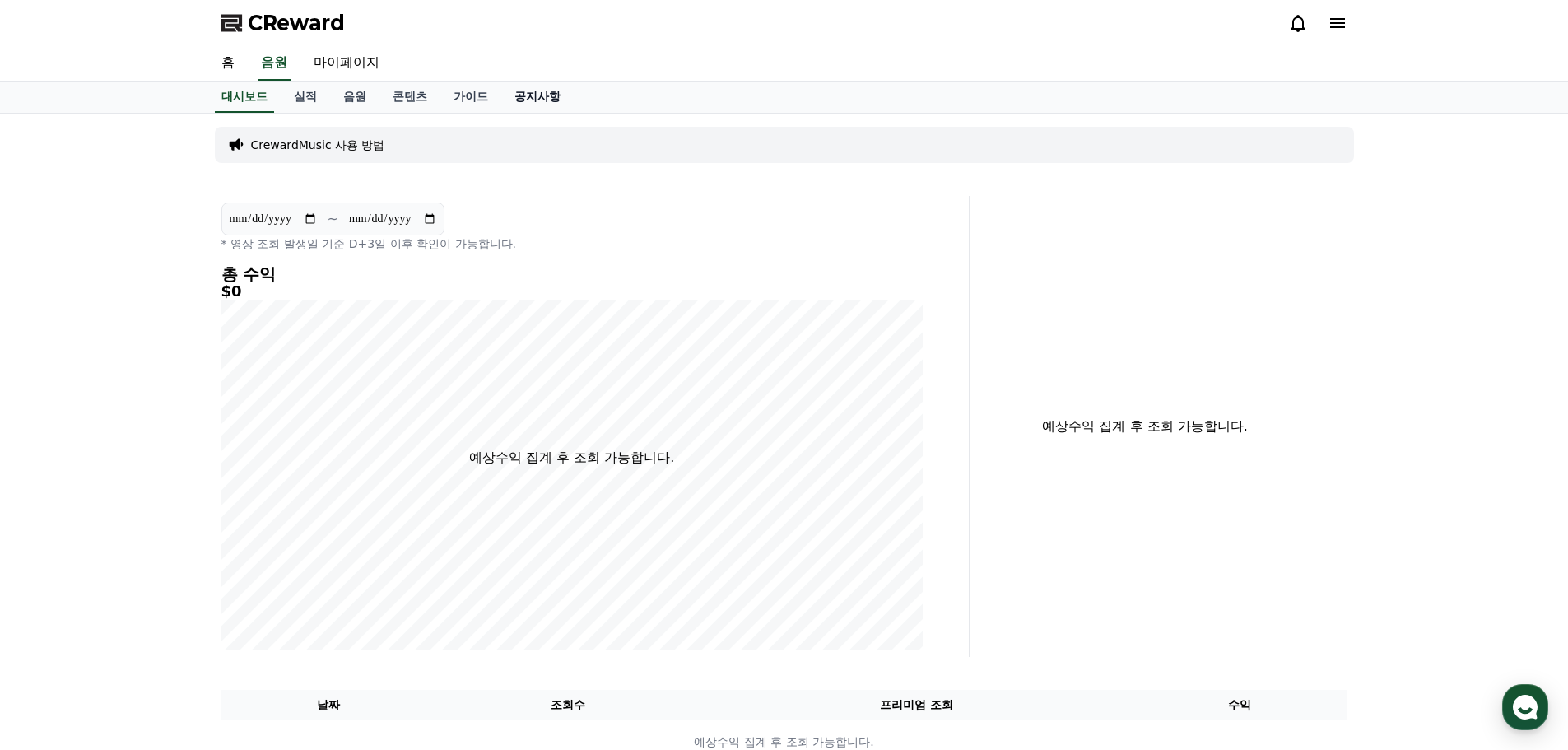
click at [538, 95] on link "공지사항" at bounding box center [538, 96] width 72 height 31
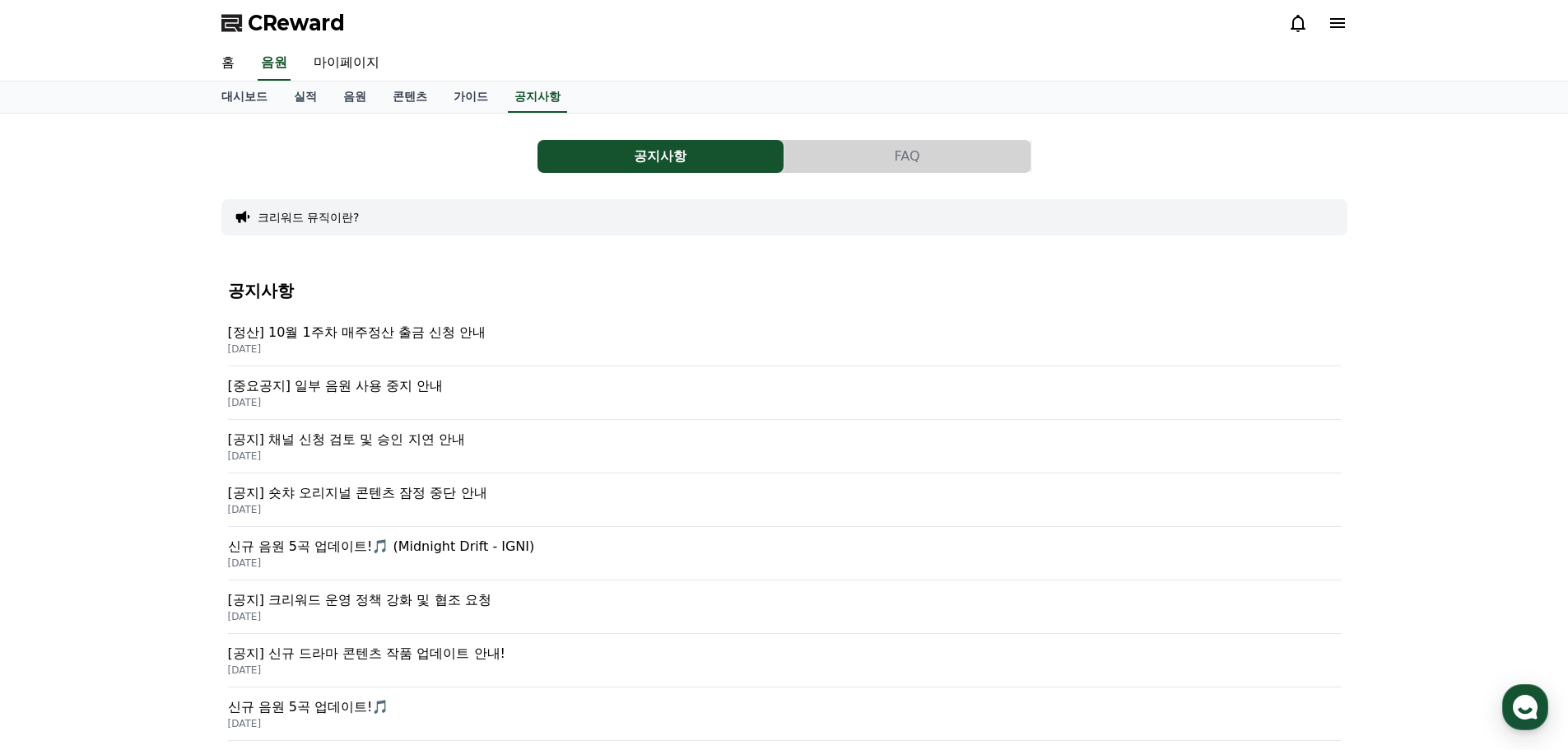
click at [369, 449] on p "[공지] 채널 신청 검토 및 승인 지연 안내" at bounding box center [784, 440] width 1112 height 19
